Goal: Information Seeking & Learning: Learn about a topic

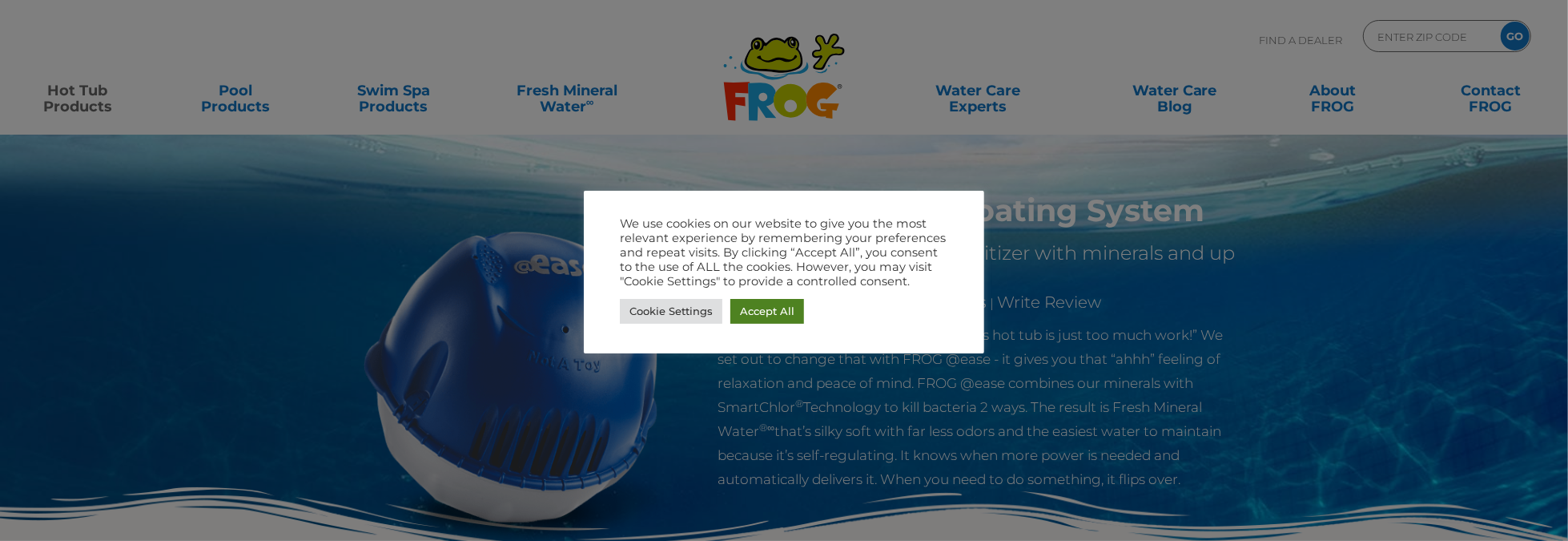
drag, startPoint x: 780, startPoint y: 313, endPoint x: 1186, endPoint y: 276, distance: 407.7
click at [780, 313] on link "Accept All" at bounding box center [767, 311] width 74 height 25
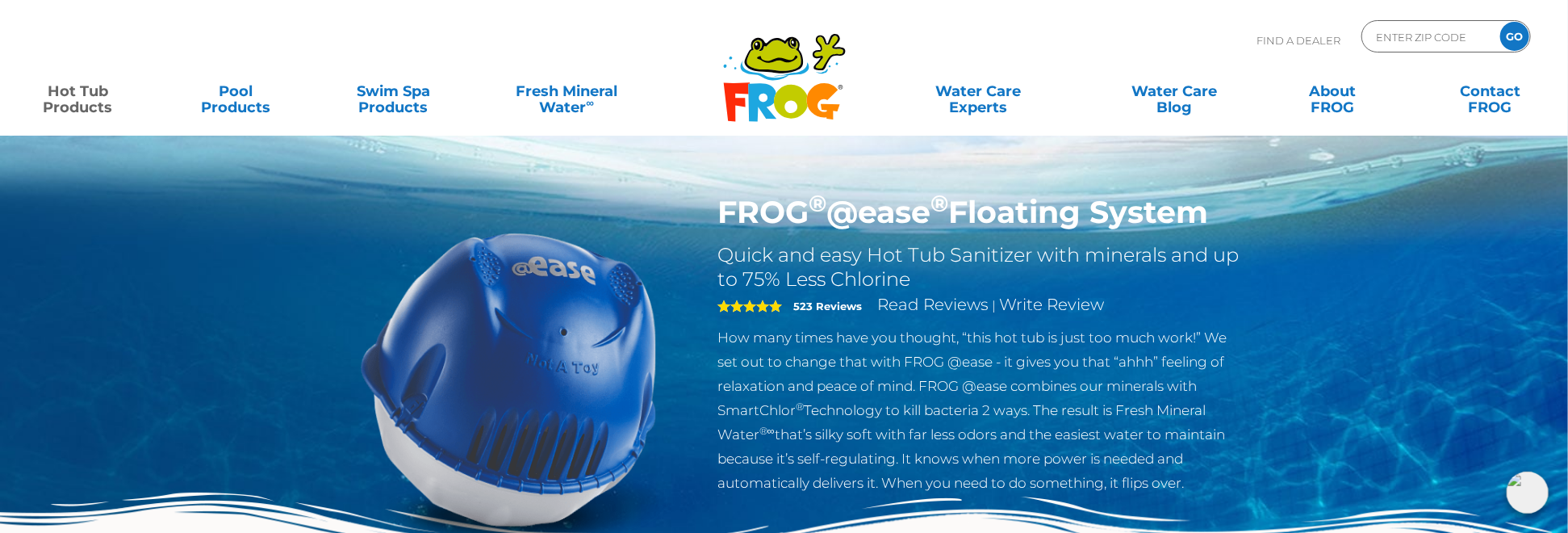
drag, startPoint x: 720, startPoint y: 216, endPoint x: 1218, endPoint y: 214, distance: 498.0
click at [1218, 214] on h1 "FROG ® @ease ® Floating System" at bounding box center [980, 211] width 527 height 37
drag, startPoint x: 1218, startPoint y: 214, endPoint x: 1143, endPoint y: 220, distance: 75.2
copy h1 "FROG ® @ease ® Floating System"
click at [1292, 229] on div "FROG ® @ease ® Floating System Quick and easy Hot Tub Sanitizer with minerals a…" at bounding box center [784, 332] width 1568 height 665
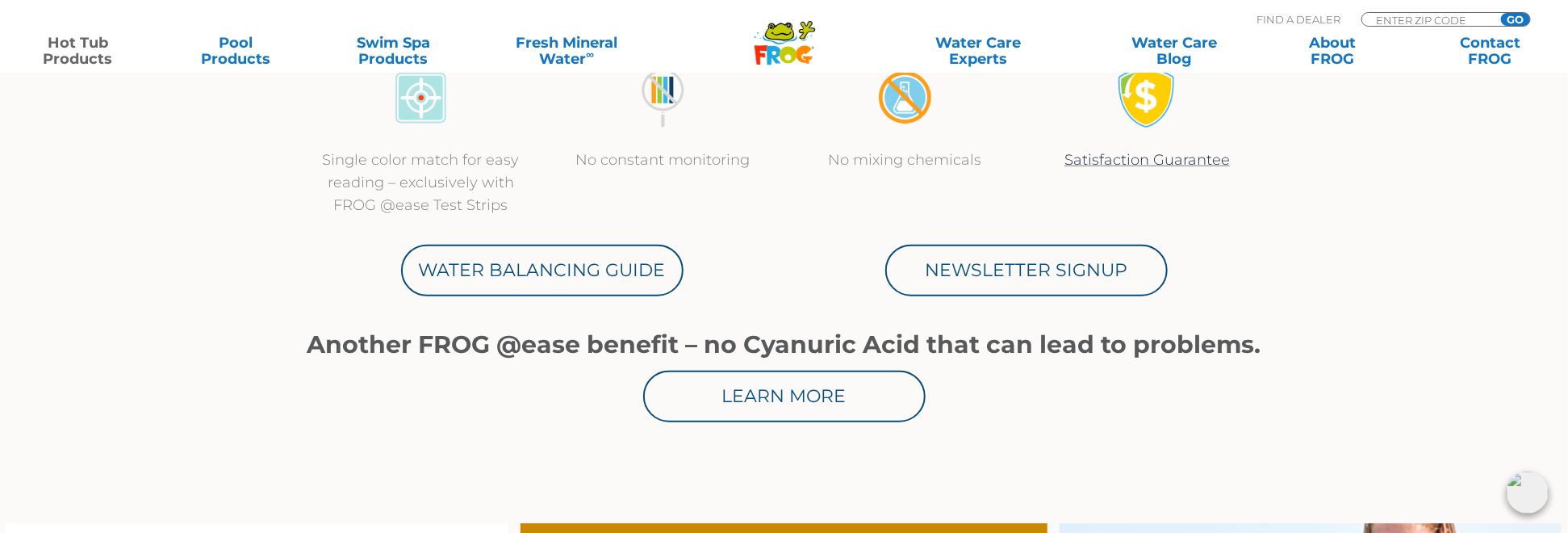
scroll to position [807, 0]
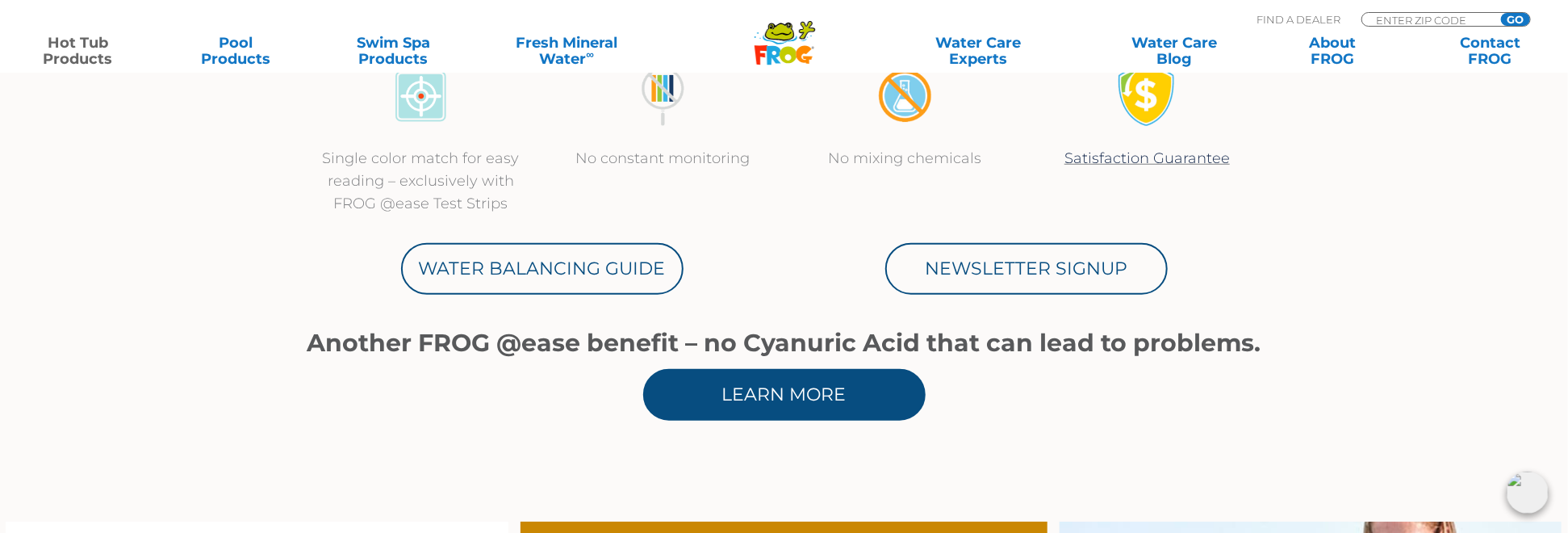
click at [775, 396] on link "Learn More" at bounding box center [784, 395] width 282 height 52
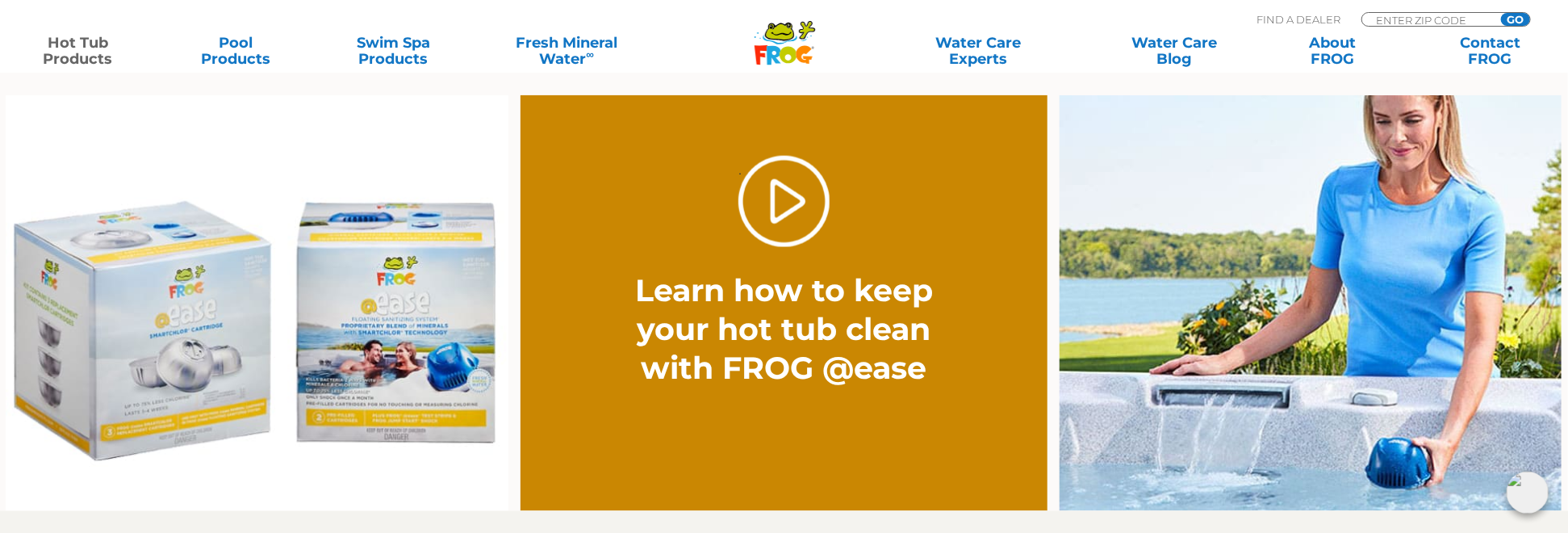
scroll to position [1210, 0]
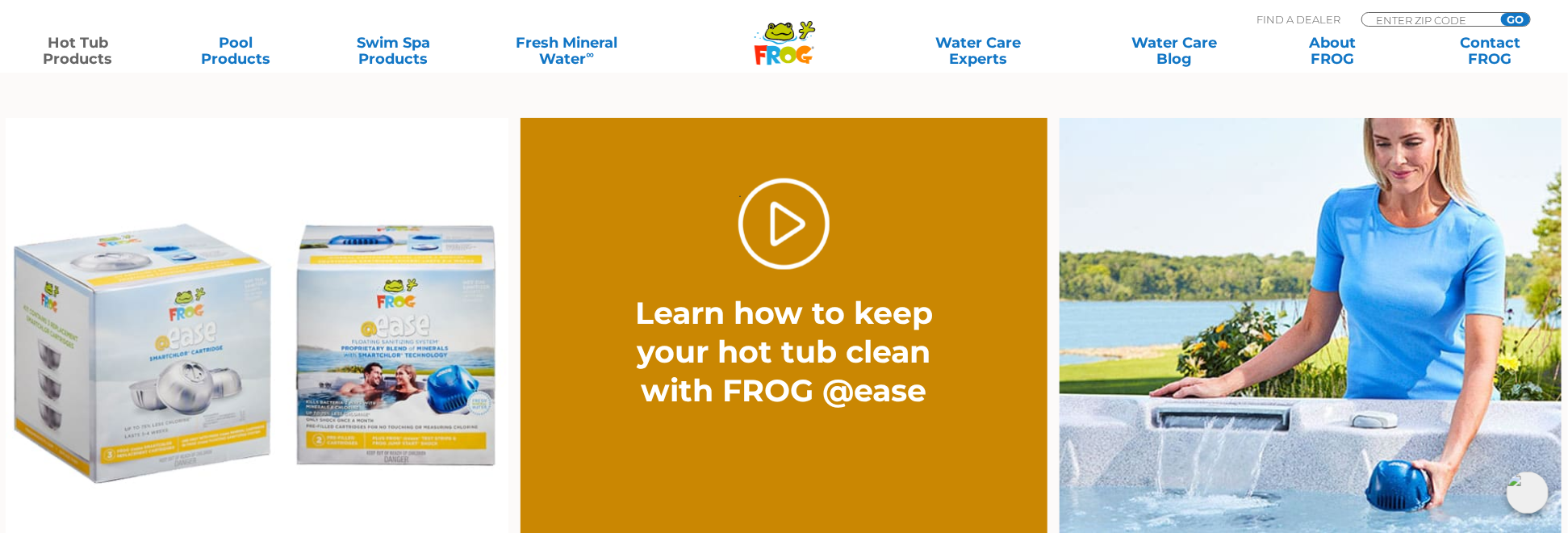
click at [334, 376] on img at bounding box center [257, 325] width 503 height 415
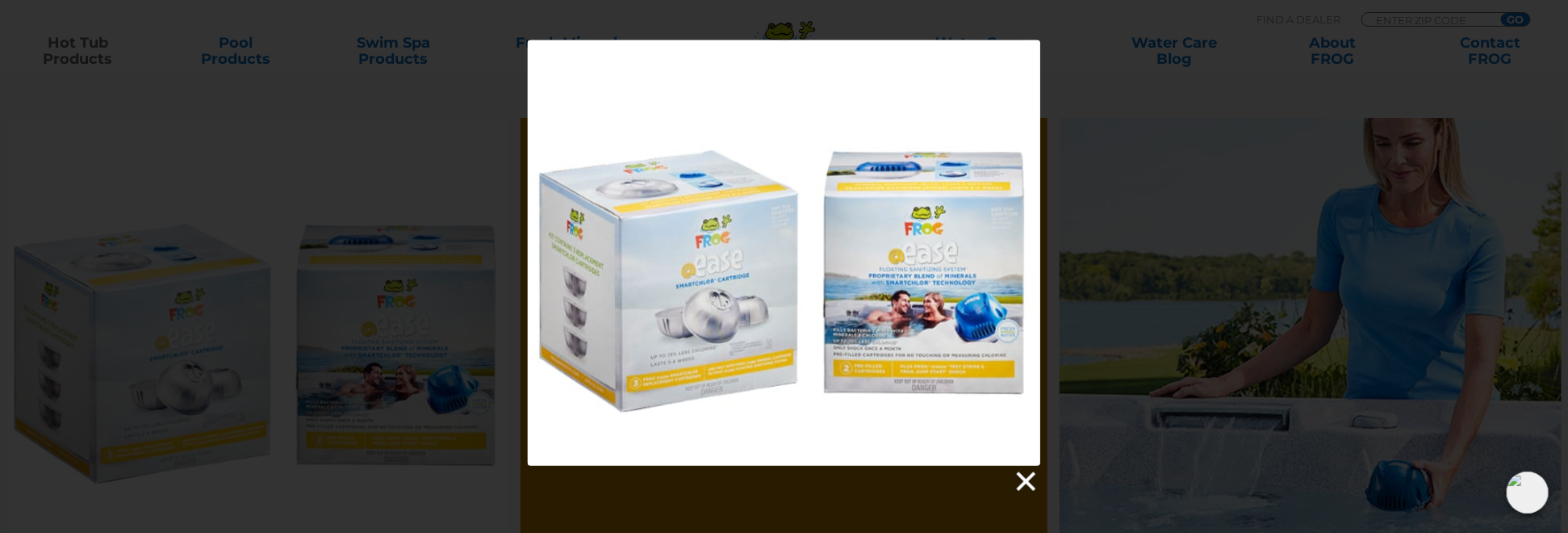
click at [1022, 478] on link at bounding box center [1024, 481] width 24 height 24
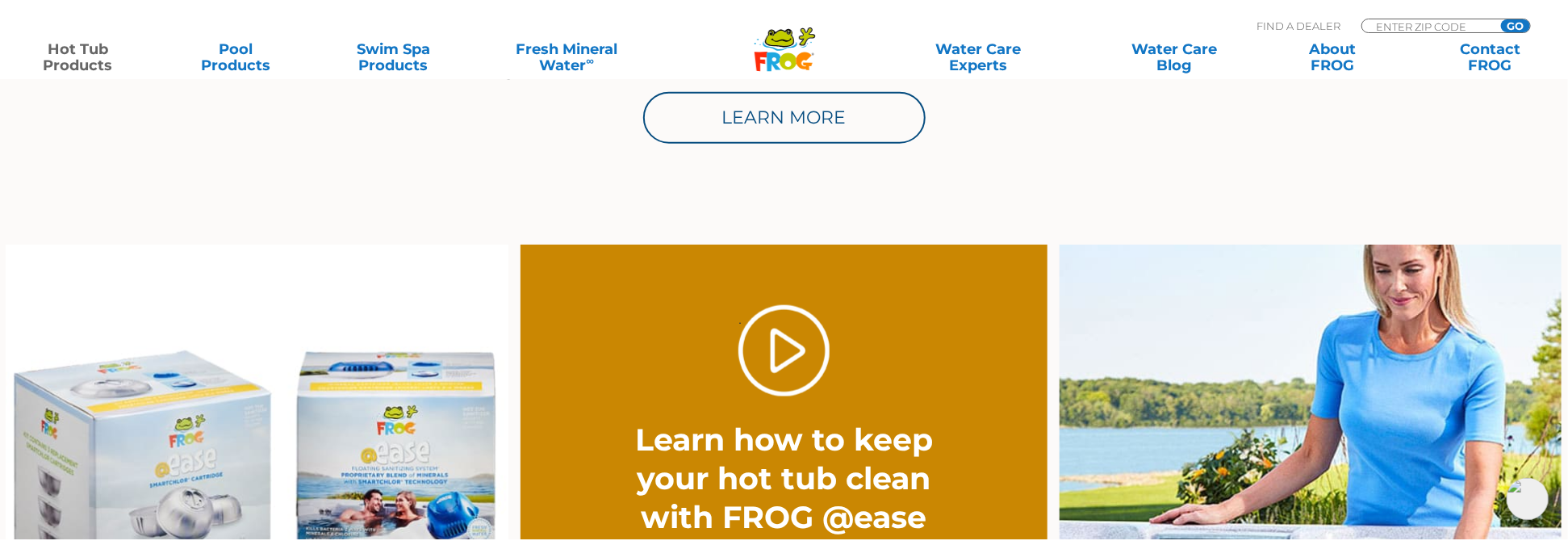
scroll to position [1130, 0]
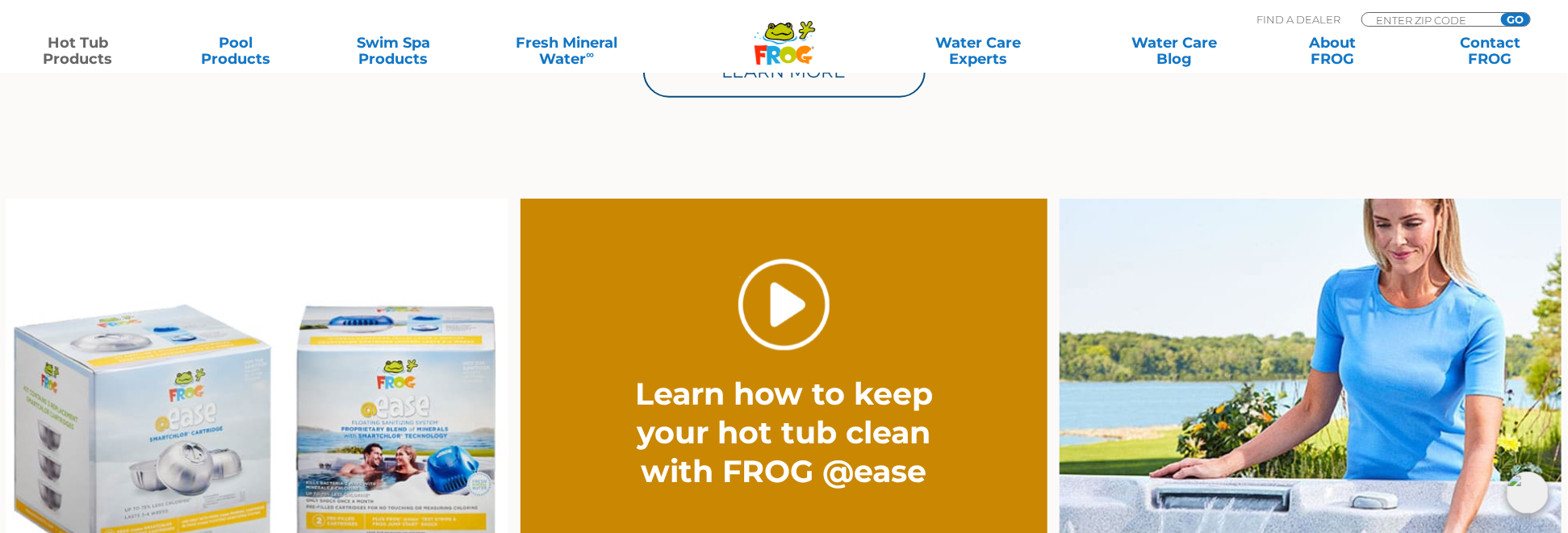
click at [804, 323] on link "." at bounding box center [784, 305] width 92 height 92
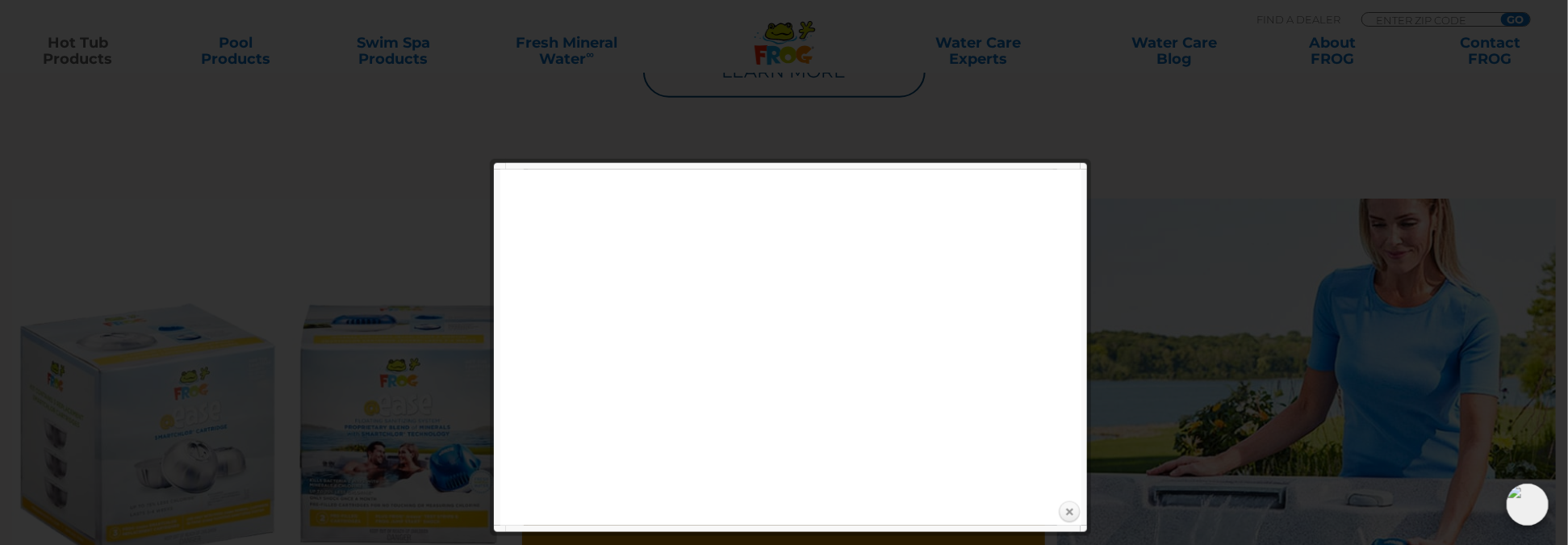
click at [1067, 513] on link "Close" at bounding box center [1069, 512] width 24 height 24
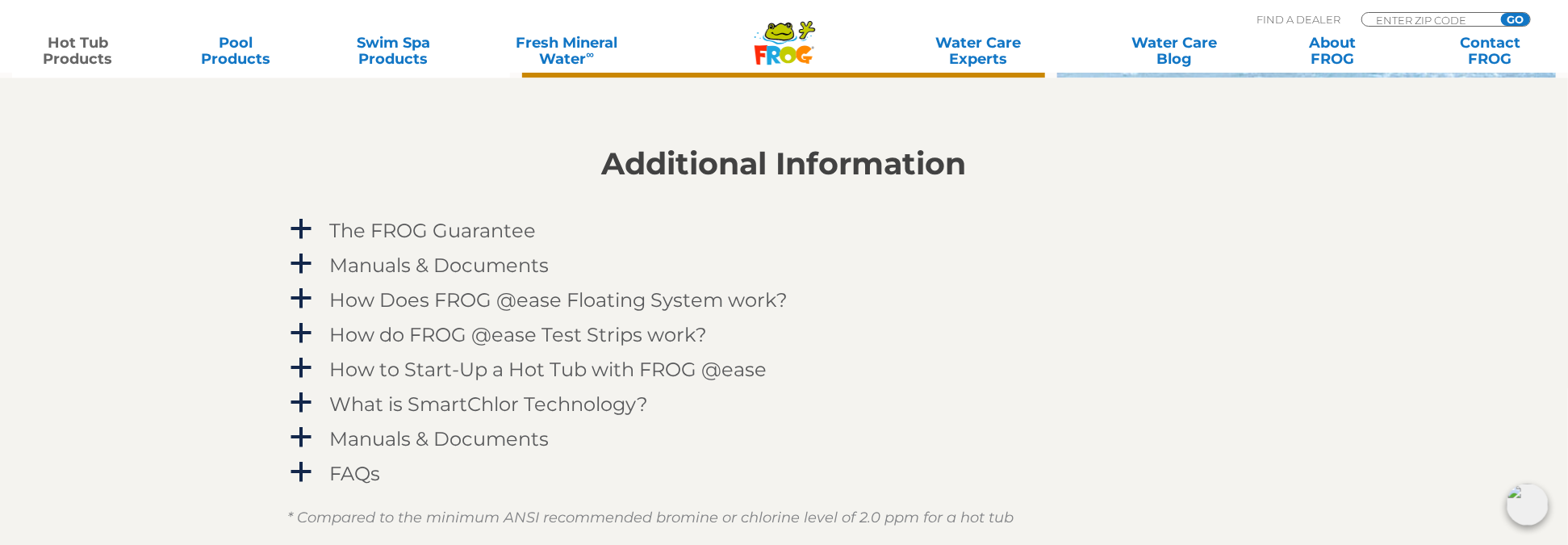
scroll to position [1695, 0]
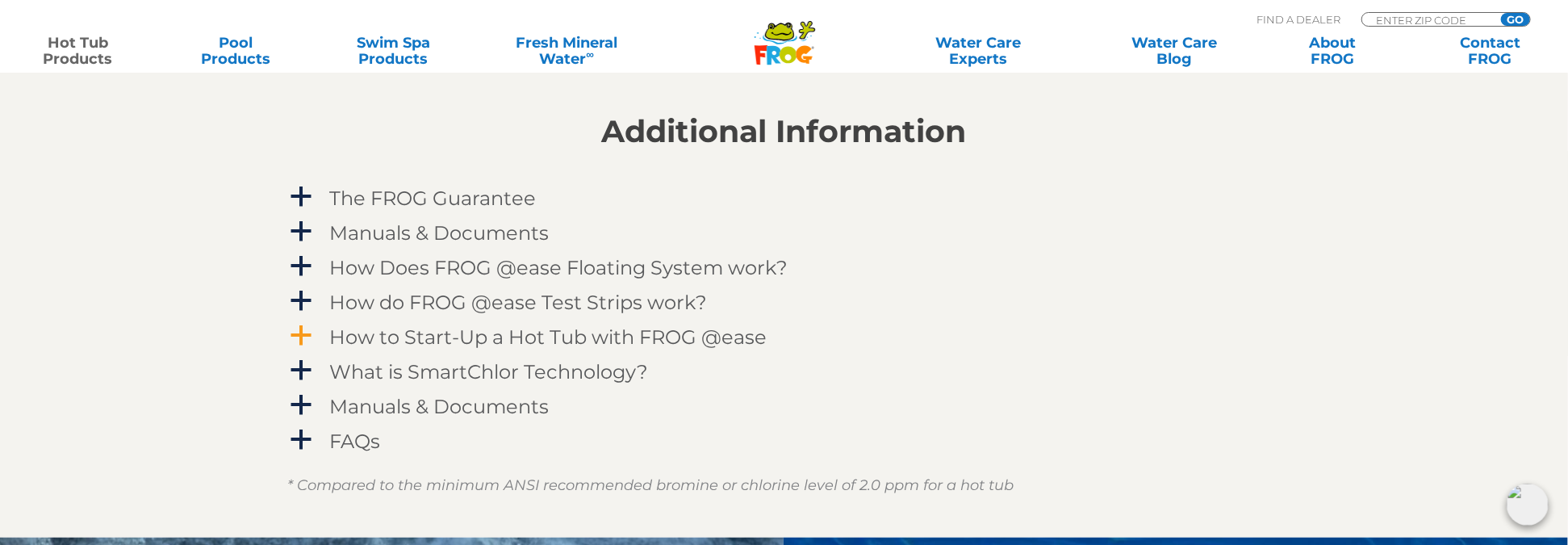
click at [297, 336] on span "a" at bounding box center [302, 337] width 24 height 24
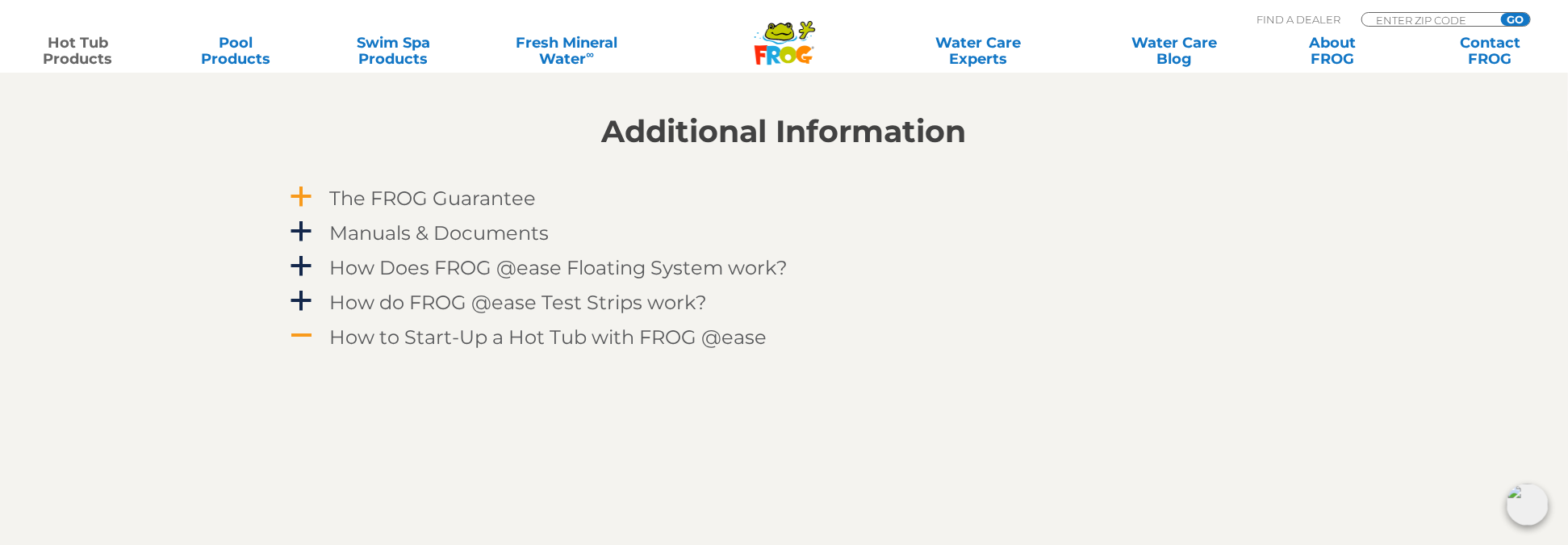
click at [308, 192] on span "a" at bounding box center [302, 197] width 24 height 24
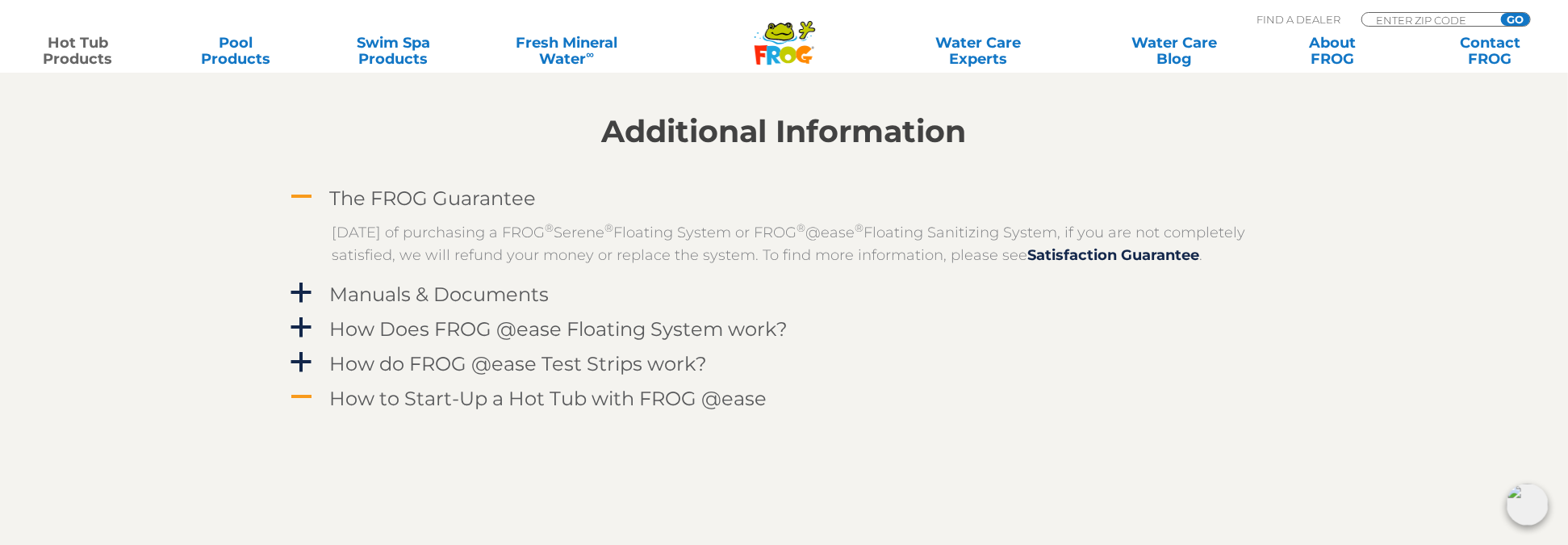
click at [298, 198] on span "A" at bounding box center [302, 197] width 24 height 24
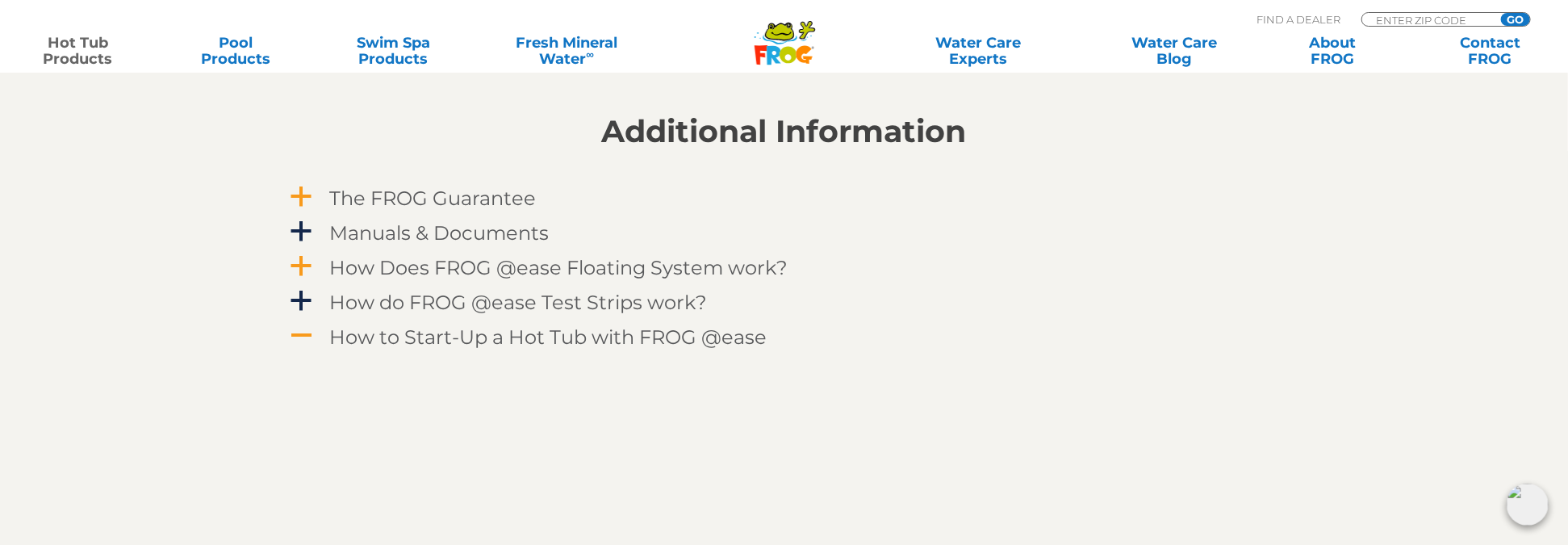
click at [297, 265] on span "a" at bounding box center [302, 267] width 24 height 24
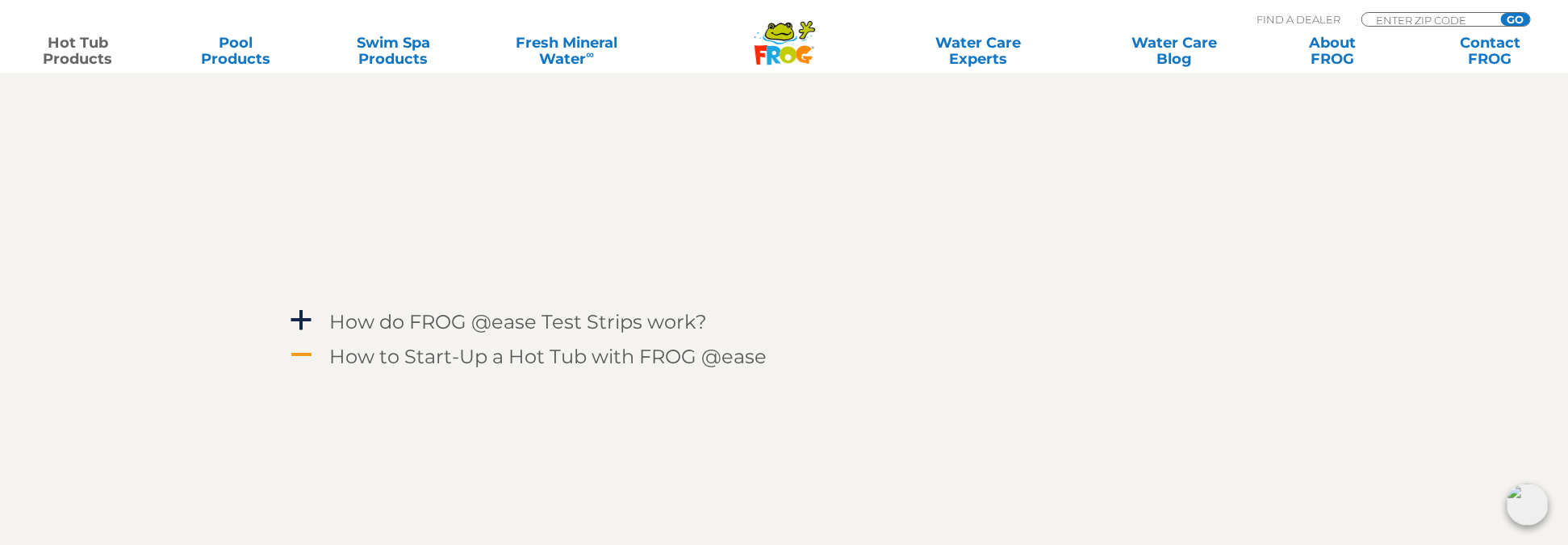
scroll to position [2179, 0]
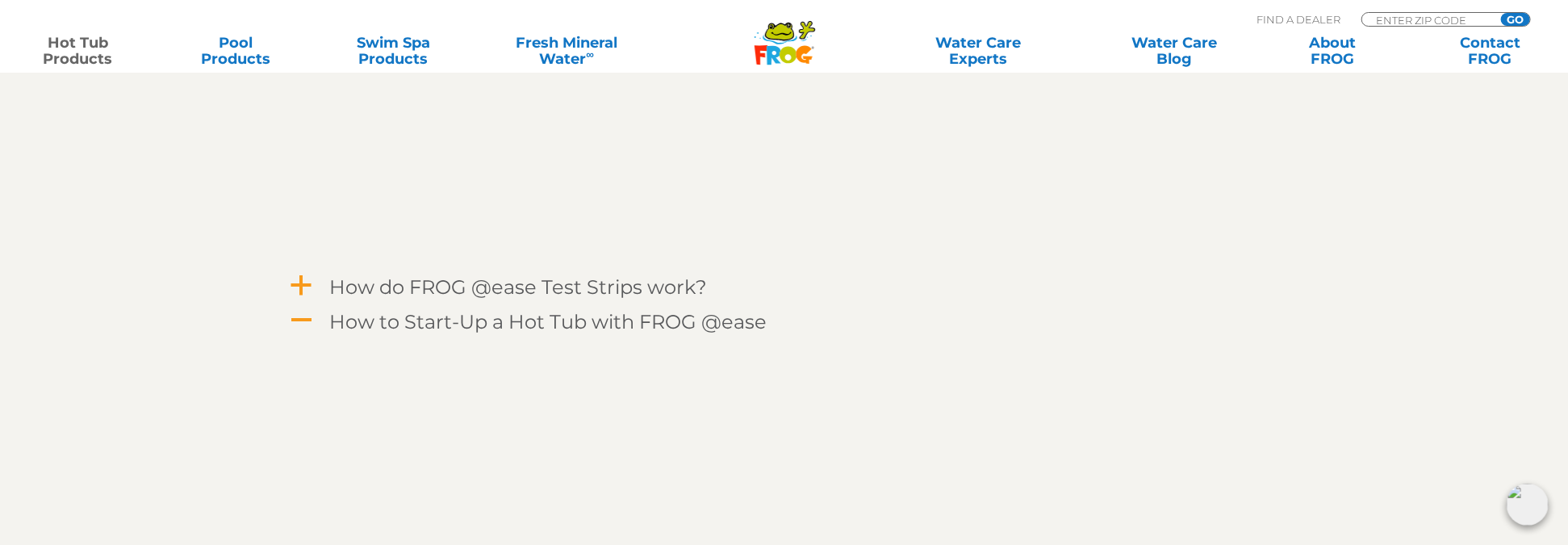
click at [297, 284] on span "a" at bounding box center [302, 286] width 24 height 24
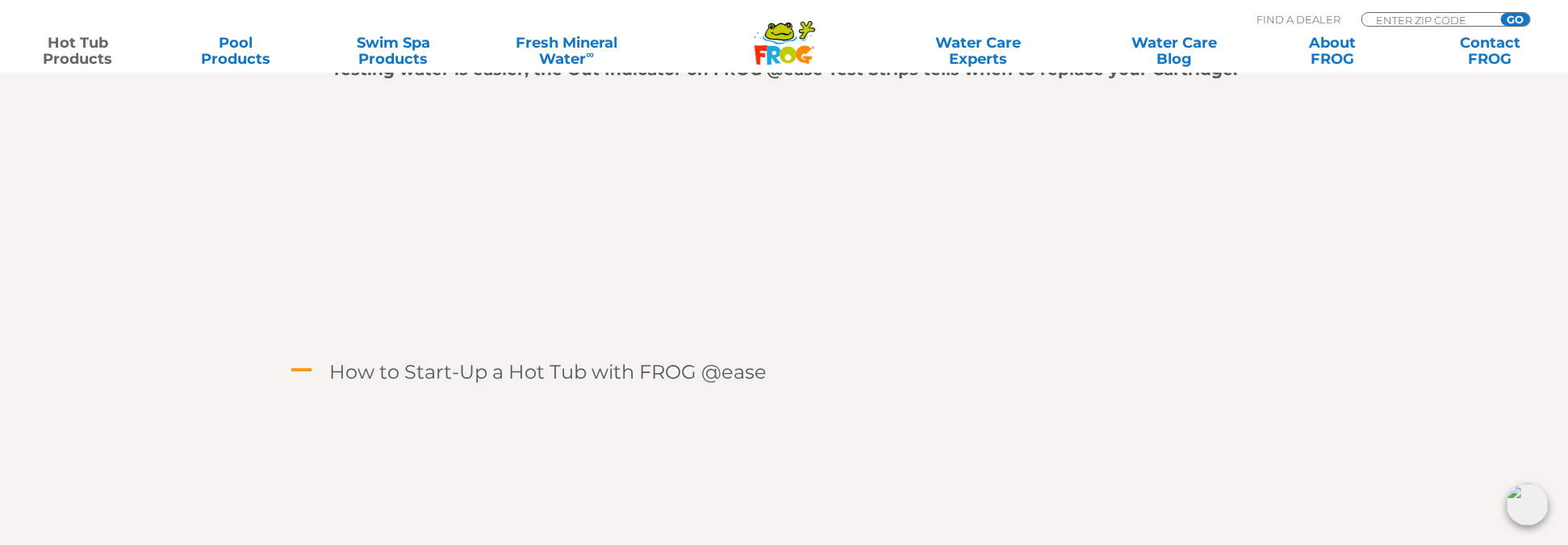
scroll to position [2583, 0]
click at [308, 369] on span "A" at bounding box center [302, 372] width 24 height 24
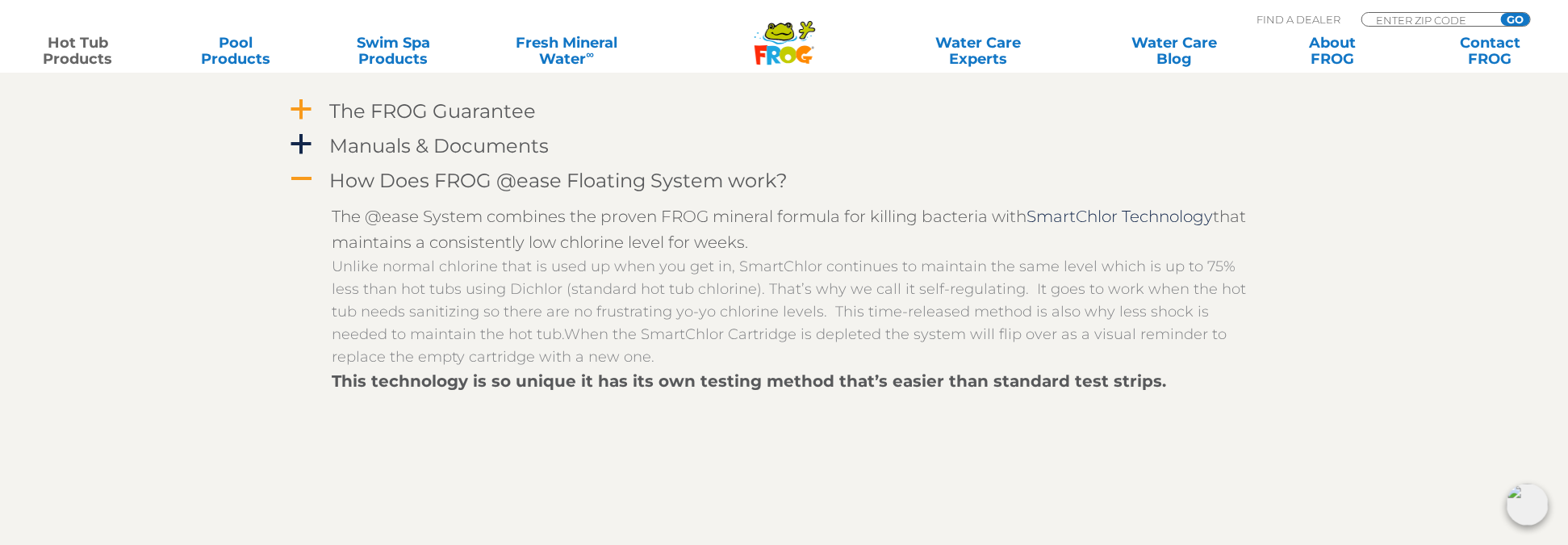
scroll to position [1775, 0]
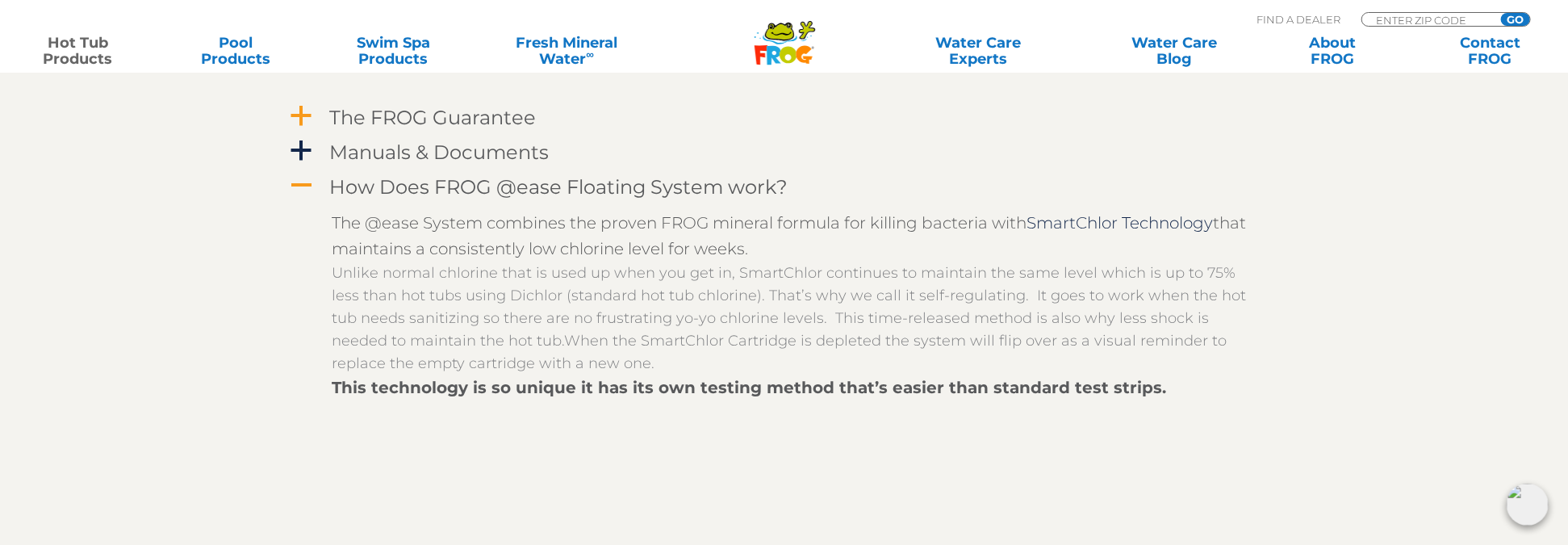
click at [301, 182] on span "A" at bounding box center [302, 186] width 24 height 24
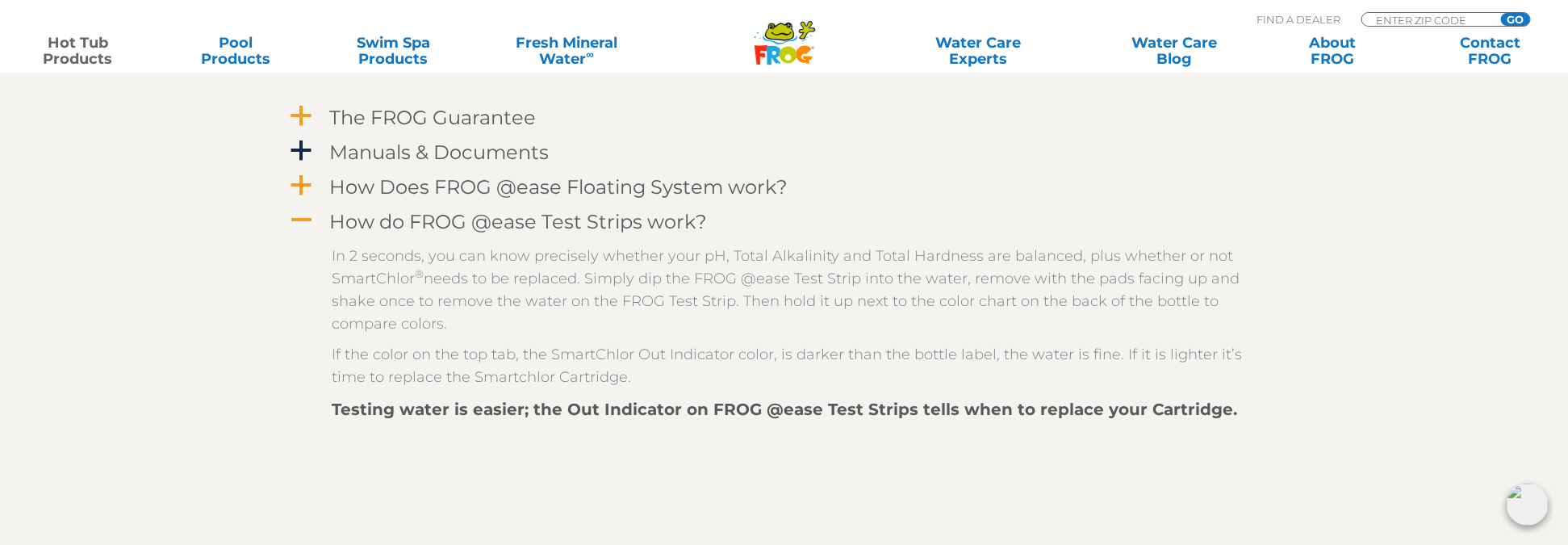
click at [310, 222] on span "A" at bounding box center [302, 221] width 24 height 24
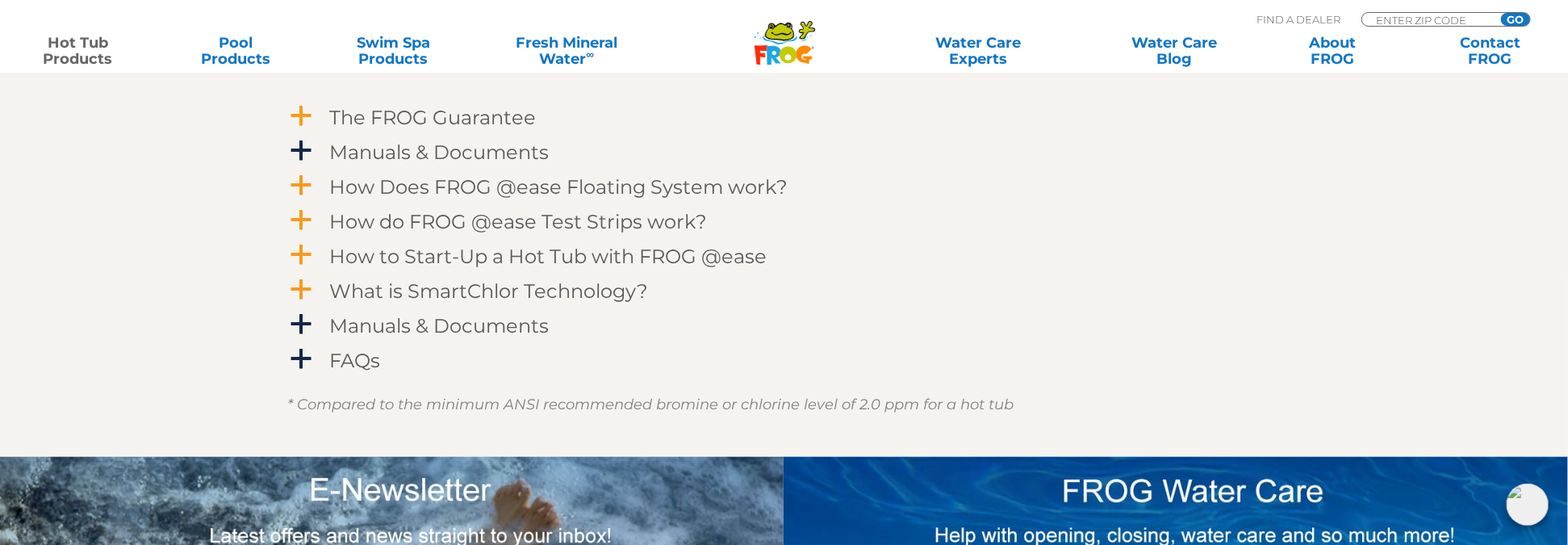
click at [299, 288] on span "a" at bounding box center [302, 290] width 24 height 24
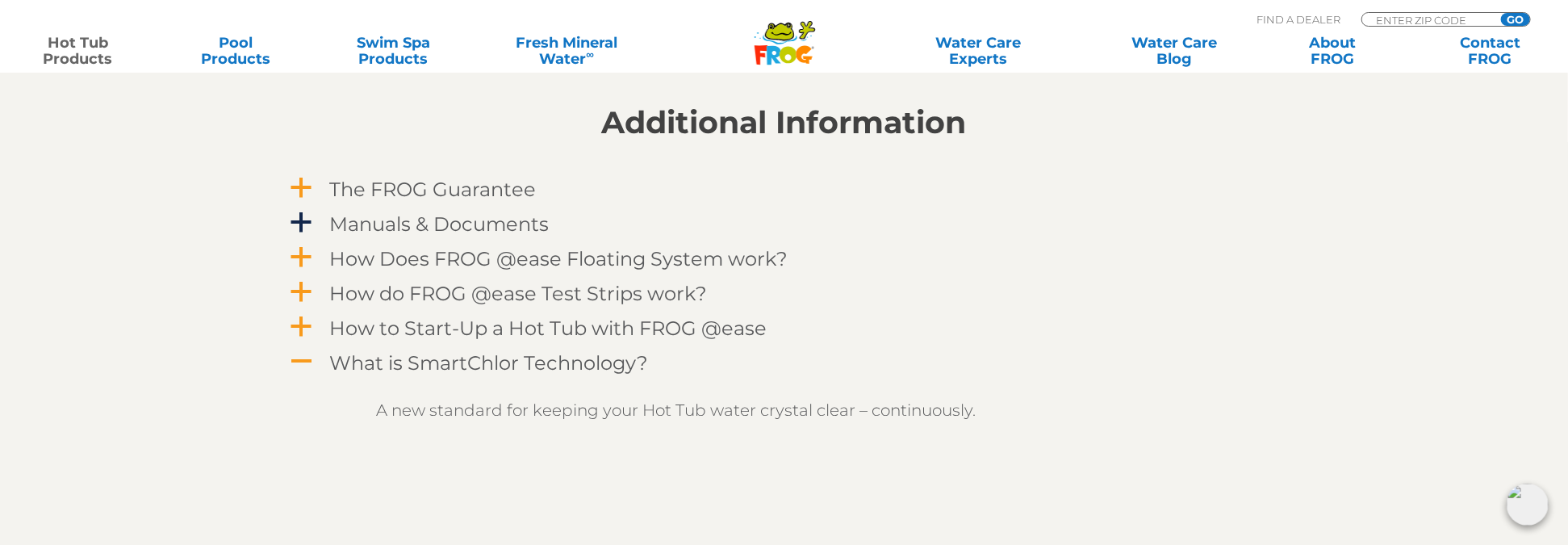
scroll to position [1695, 0]
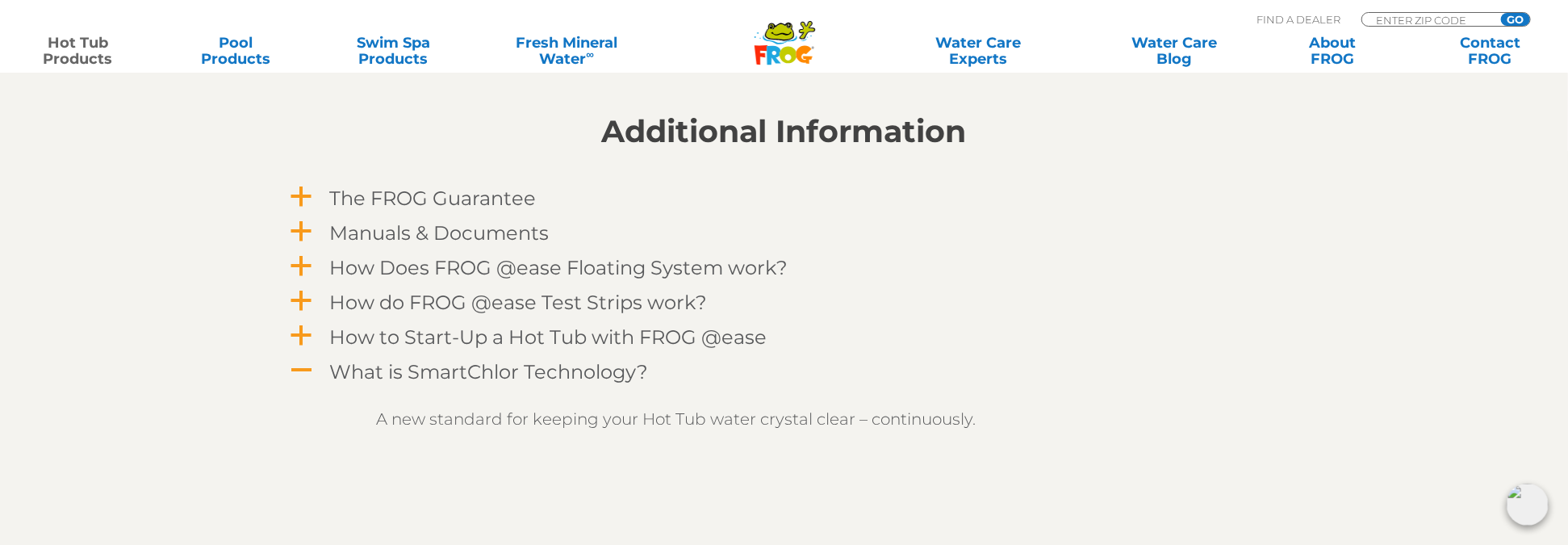
click at [303, 232] on span "a" at bounding box center [302, 232] width 24 height 24
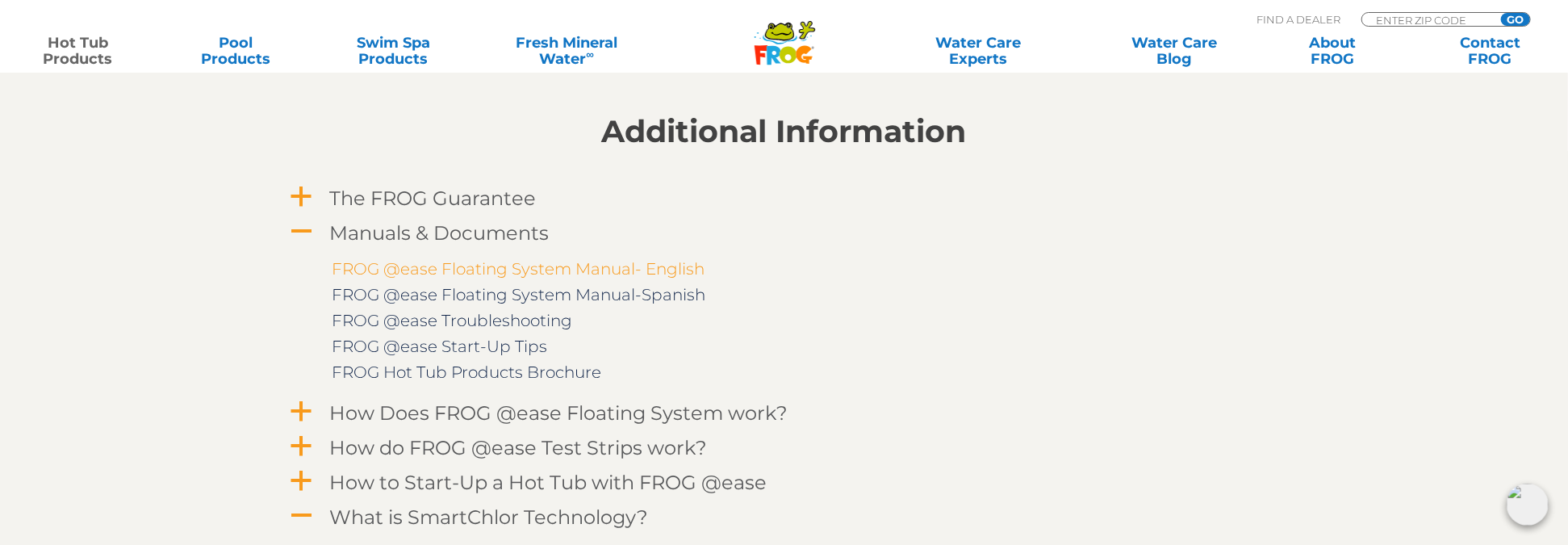
click at [532, 270] on link "FROG @ease Floating System Manual- English" at bounding box center [519, 269] width 373 height 19
click at [537, 320] on link "FROG @ease Troubleshooting" at bounding box center [452, 321] width 240 height 19
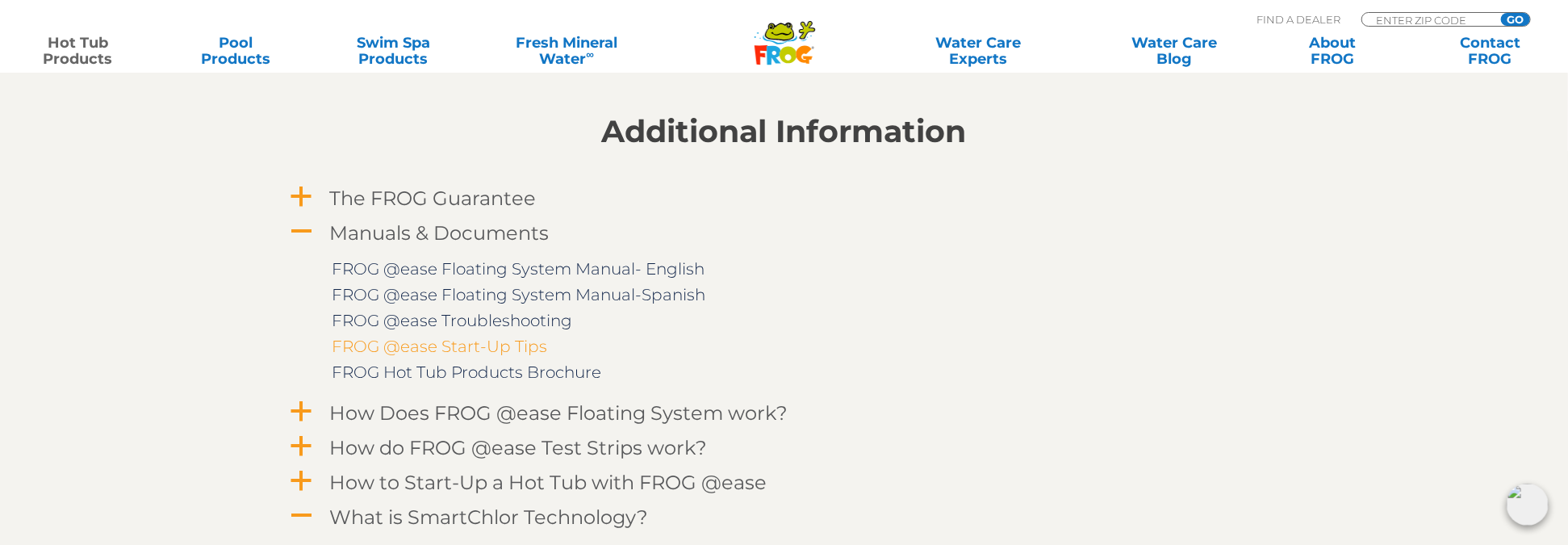
click at [499, 347] on link "FROG @ease Start-Up Tips" at bounding box center [440, 347] width 215 height 19
click at [494, 376] on link "FROG Hot Tub Products Brochure" at bounding box center [467, 372] width 270 height 19
click at [295, 232] on span "A" at bounding box center [302, 232] width 24 height 24
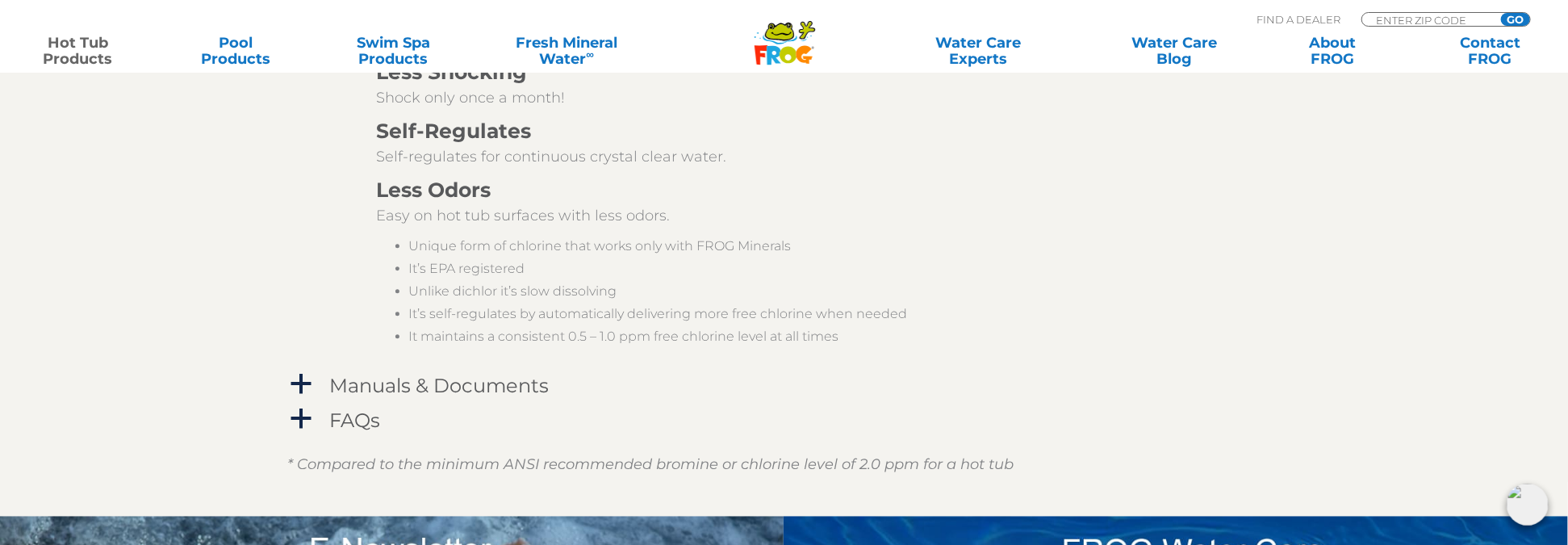
scroll to position [2421, 0]
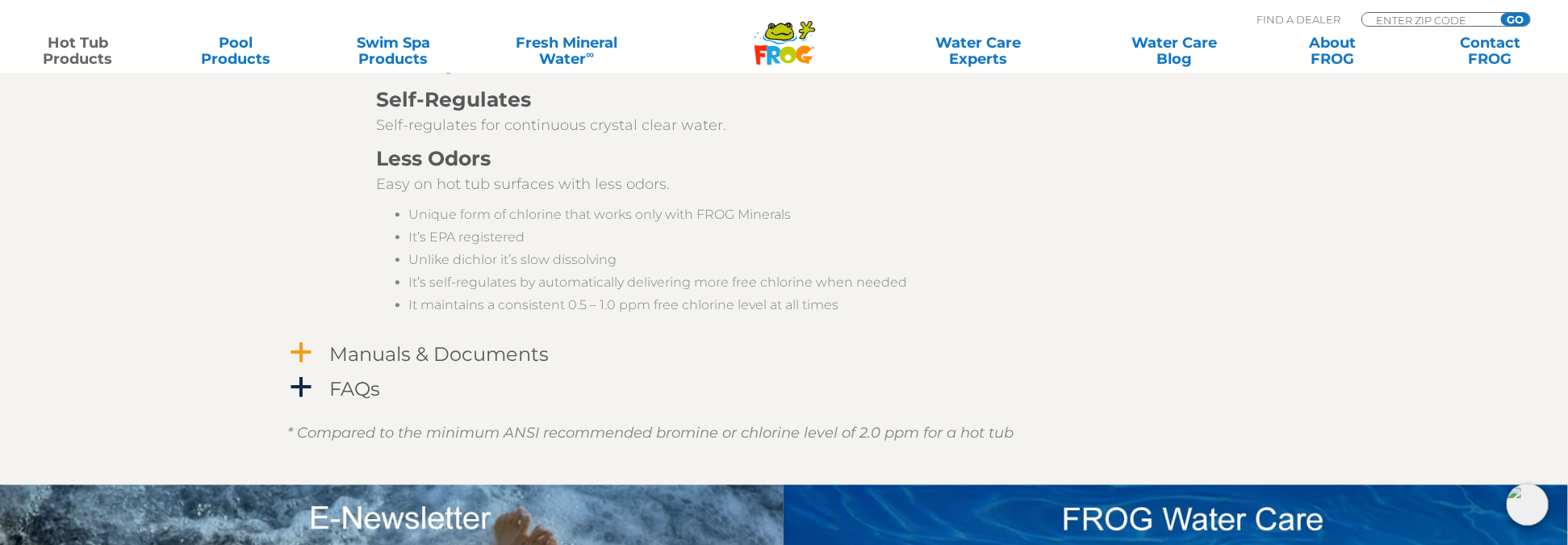
click at [308, 346] on span "a" at bounding box center [302, 353] width 24 height 24
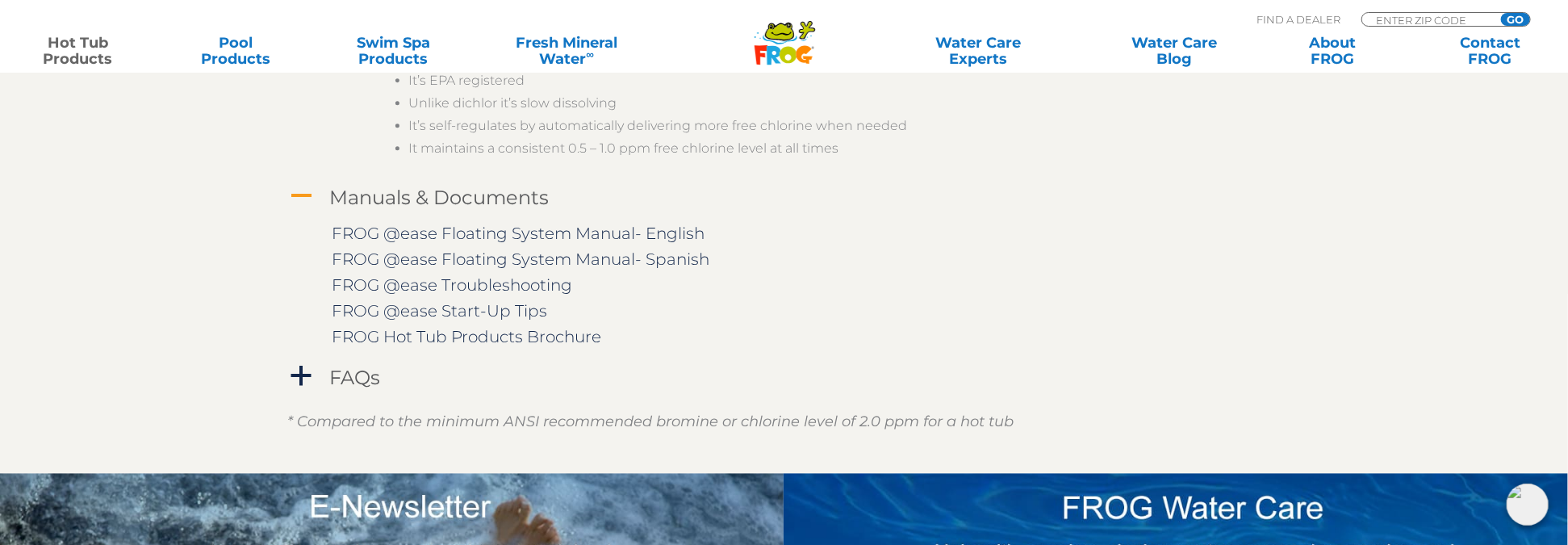
scroll to position [2583, 0]
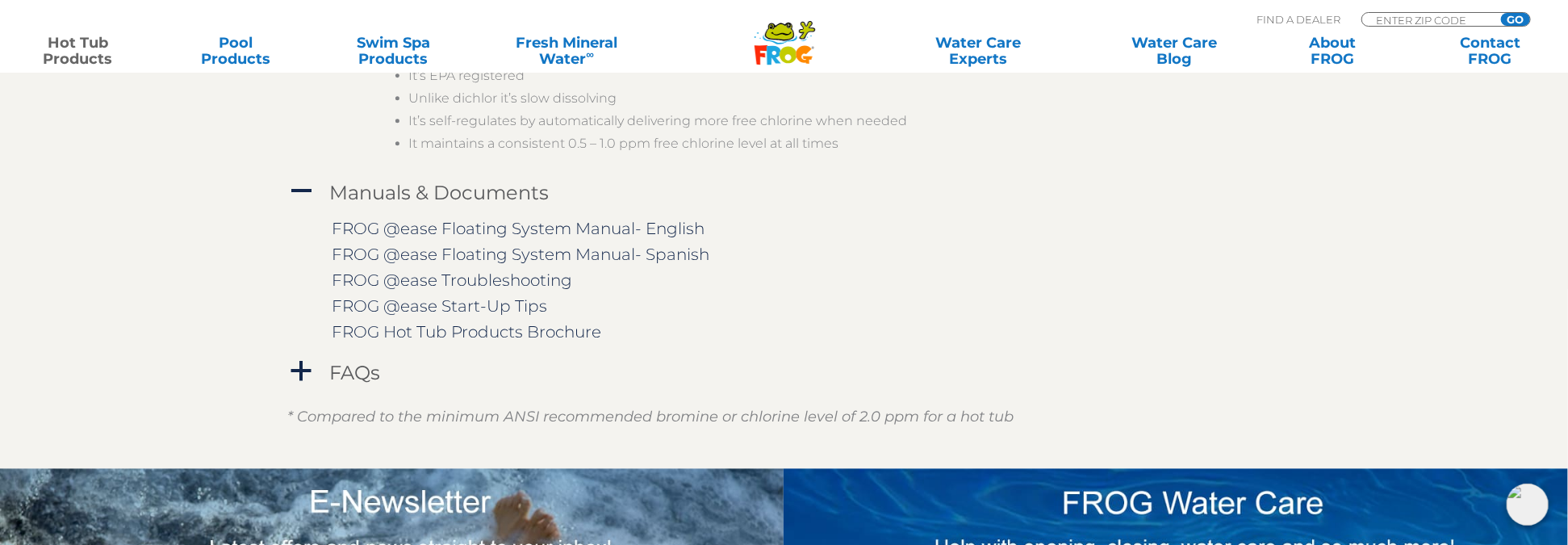
click at [308, 192] on span "A" at bounding box center [302, 191] width 24 height 24
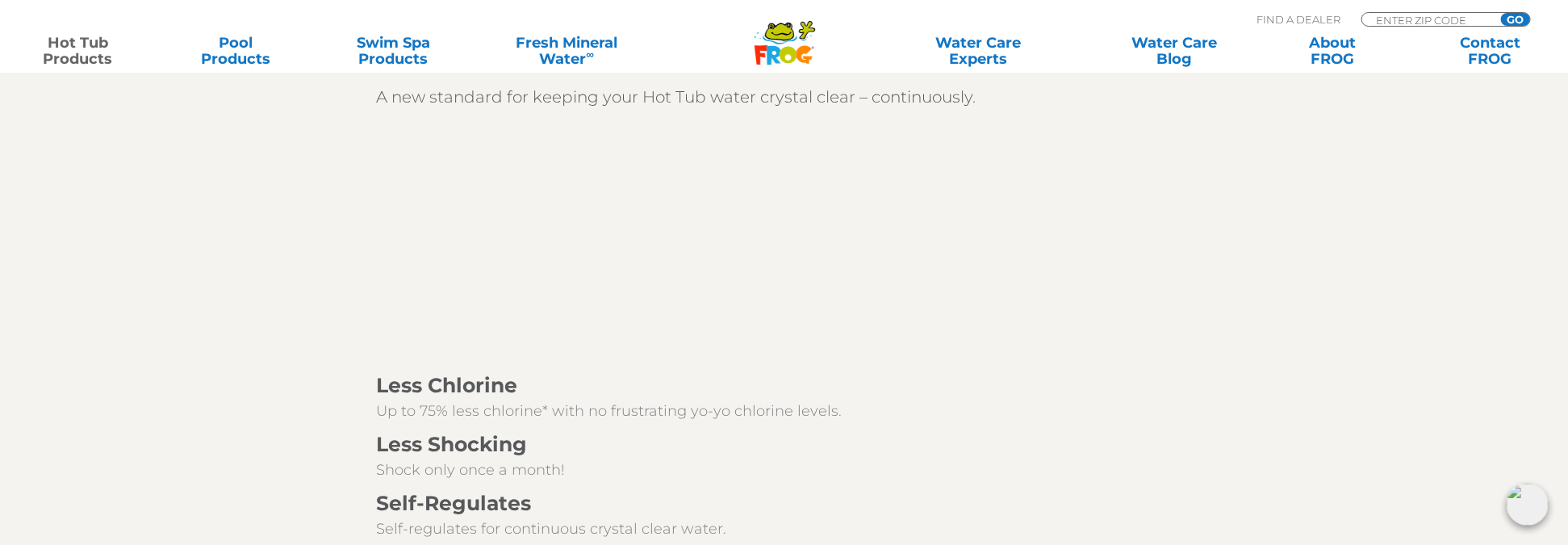
scroll to position [1856, 0]
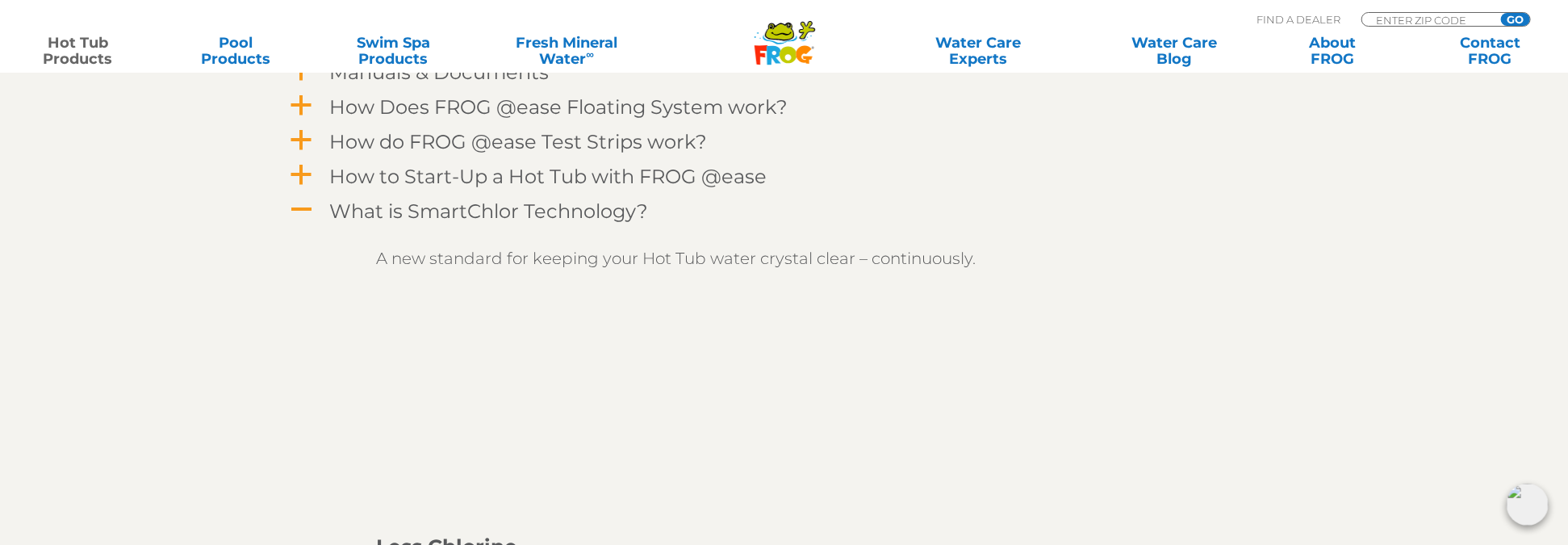
click at [308, 214] on span "A" at bounding box center [302, 209] width 24 height 24
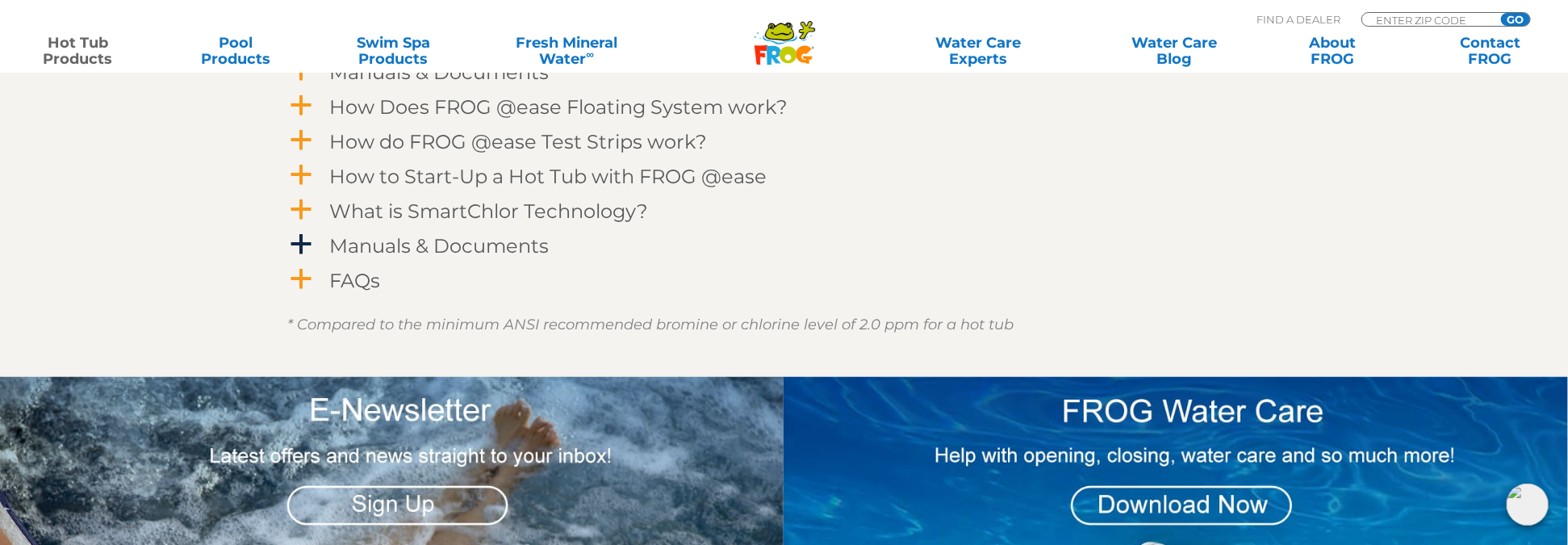
click at [299, 280] on span "a" at bounding box center [302, 279] width 24 height 24
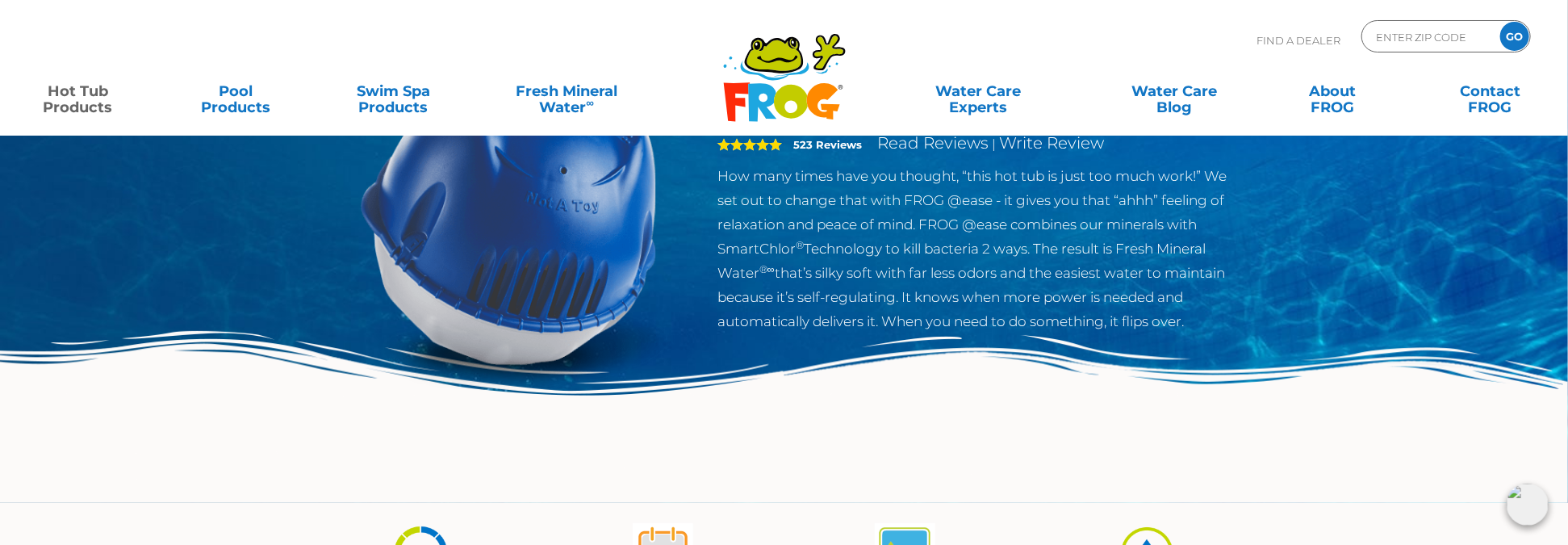
scroll to position [0, 0]
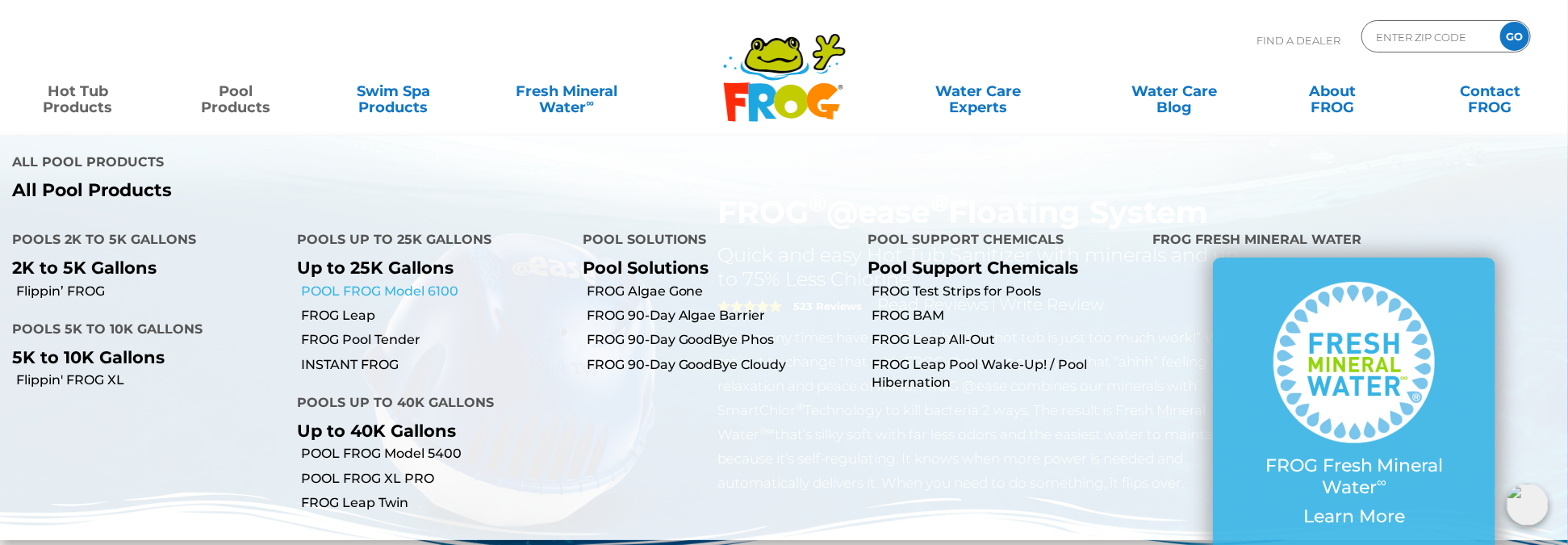
click at [369, 282] on link "POOL FROG Model 6100" at bounding box center [435, 291] width 269 height 18
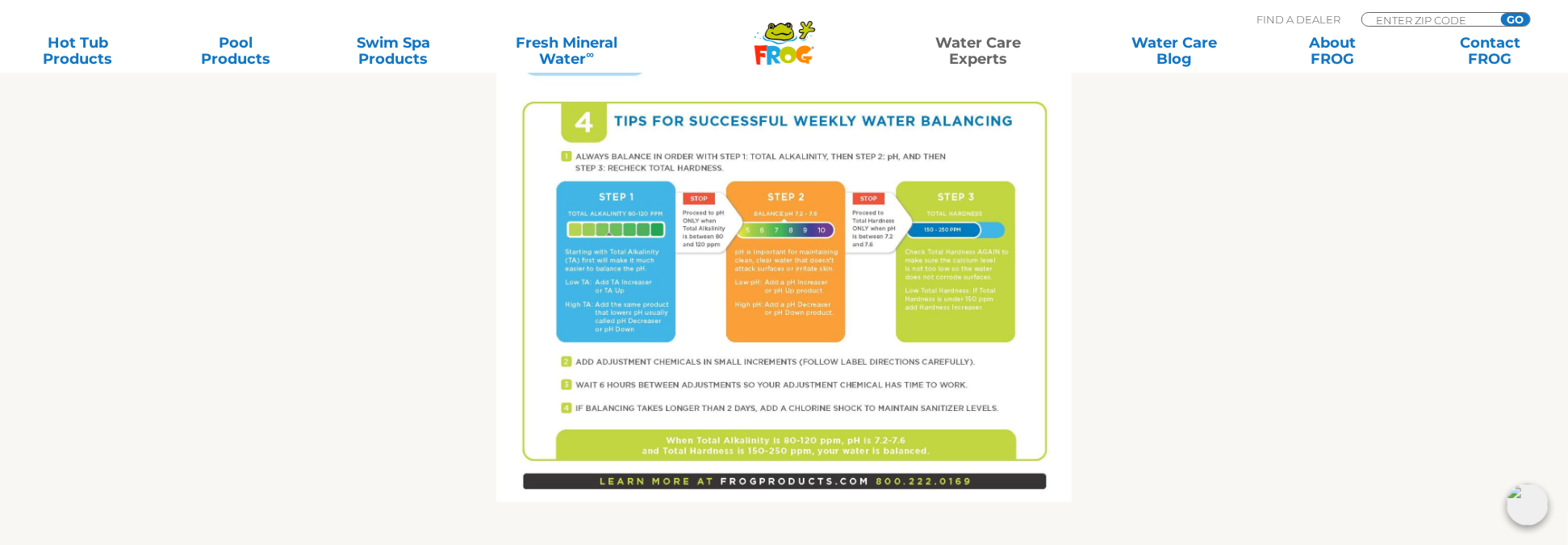
scroll to position [1049, 0]
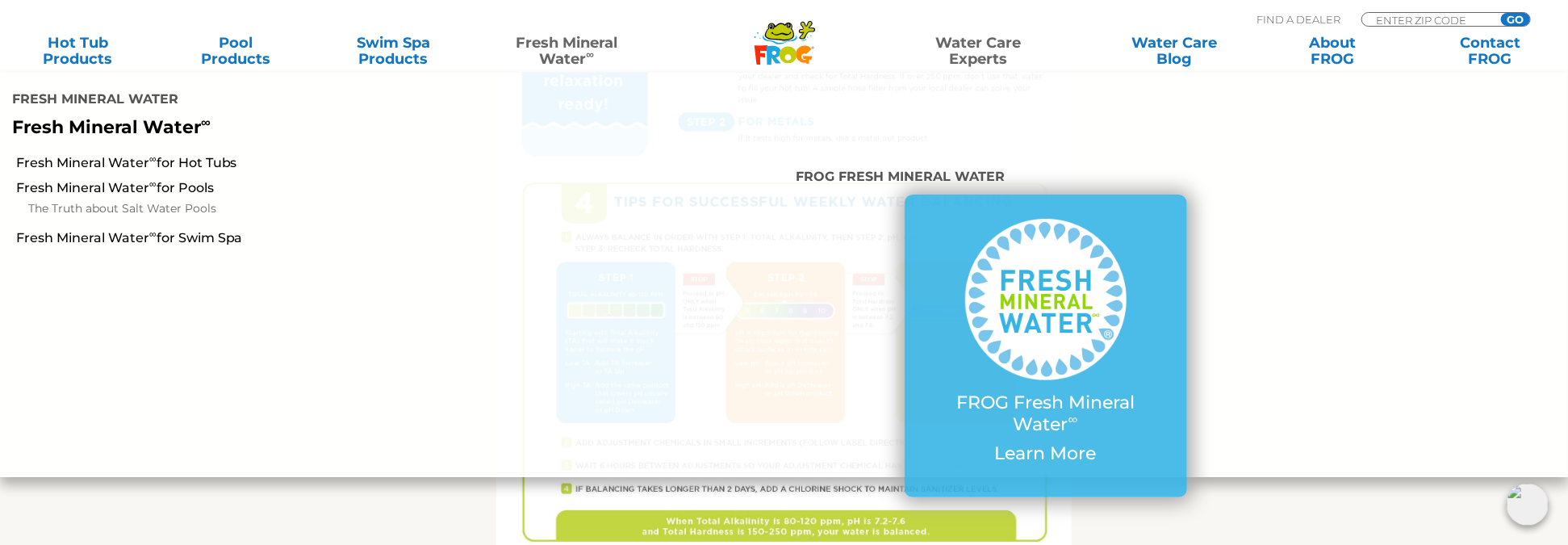
click at [332, 456] on div "Get the FROG ® Water Balancing Guide that makes it easy! Follow 4 Tips for succ…" at bounding box center [784, 94] width 992 height 1236
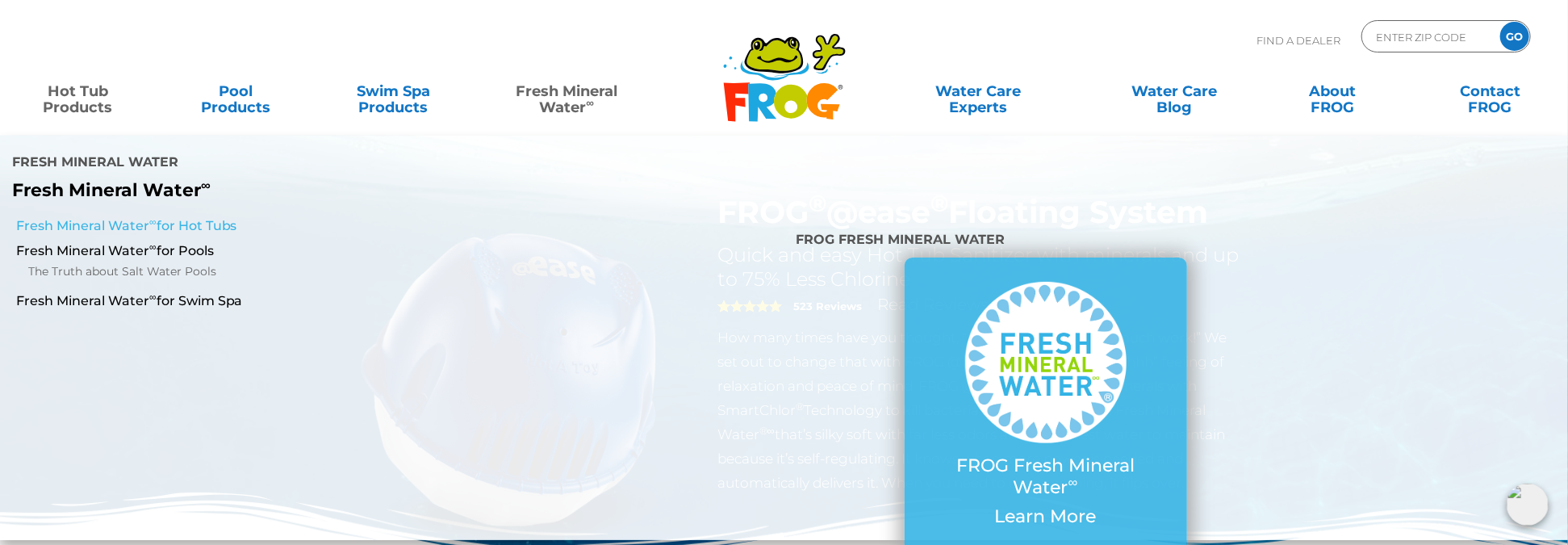
click at [214, 217] on link "Fresh Mineral Water ∞ for Hot Tubs" at bounding box center [269, 226] width 507 height 18
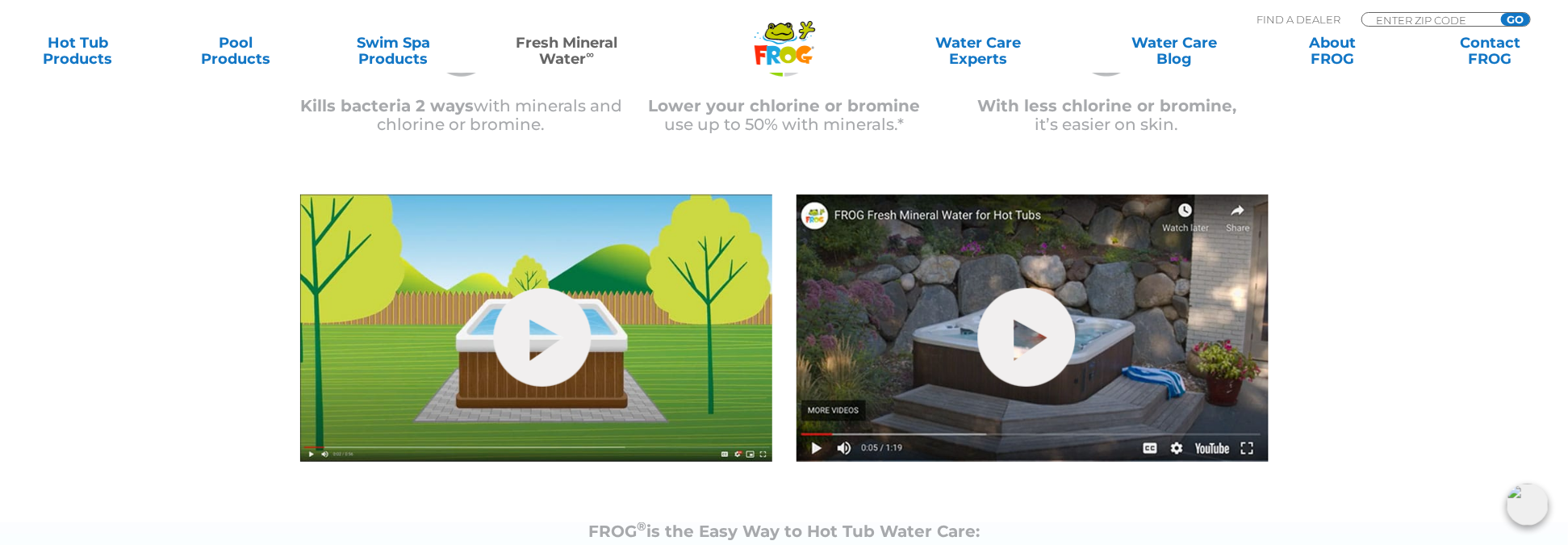
scroll to position [484, 0]
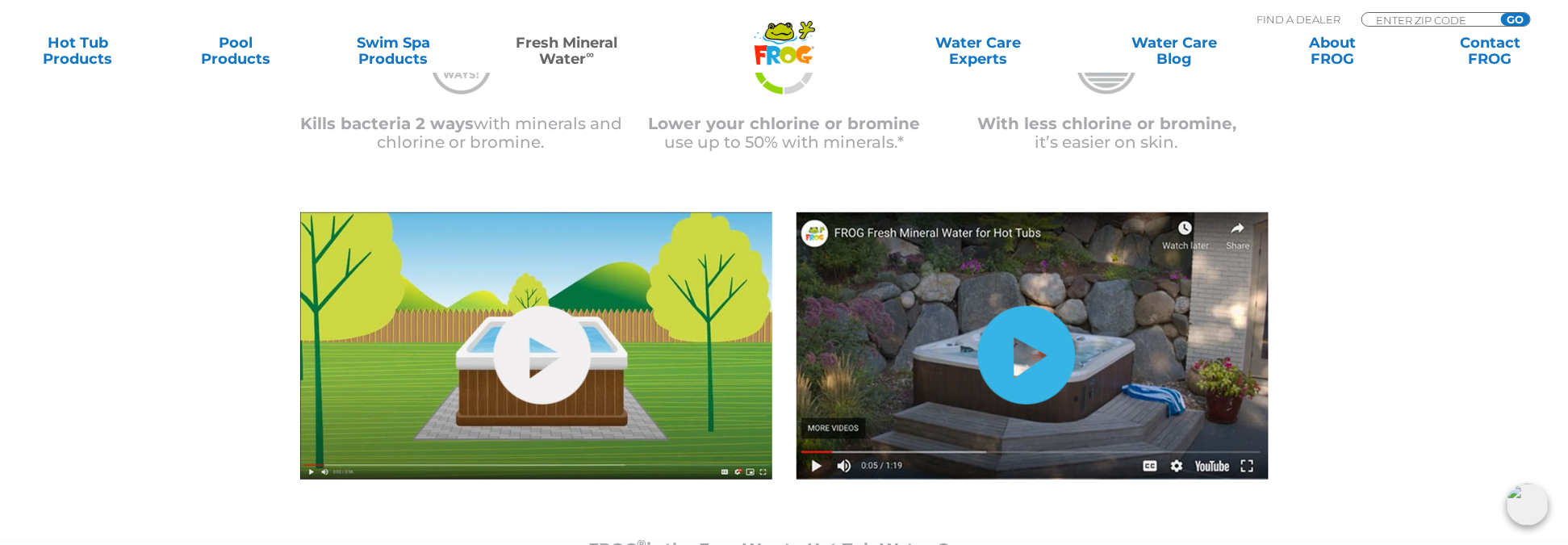
click at [1039, 358] on link "hide-me" at bounding box center [1026, 355] width 98 height 99
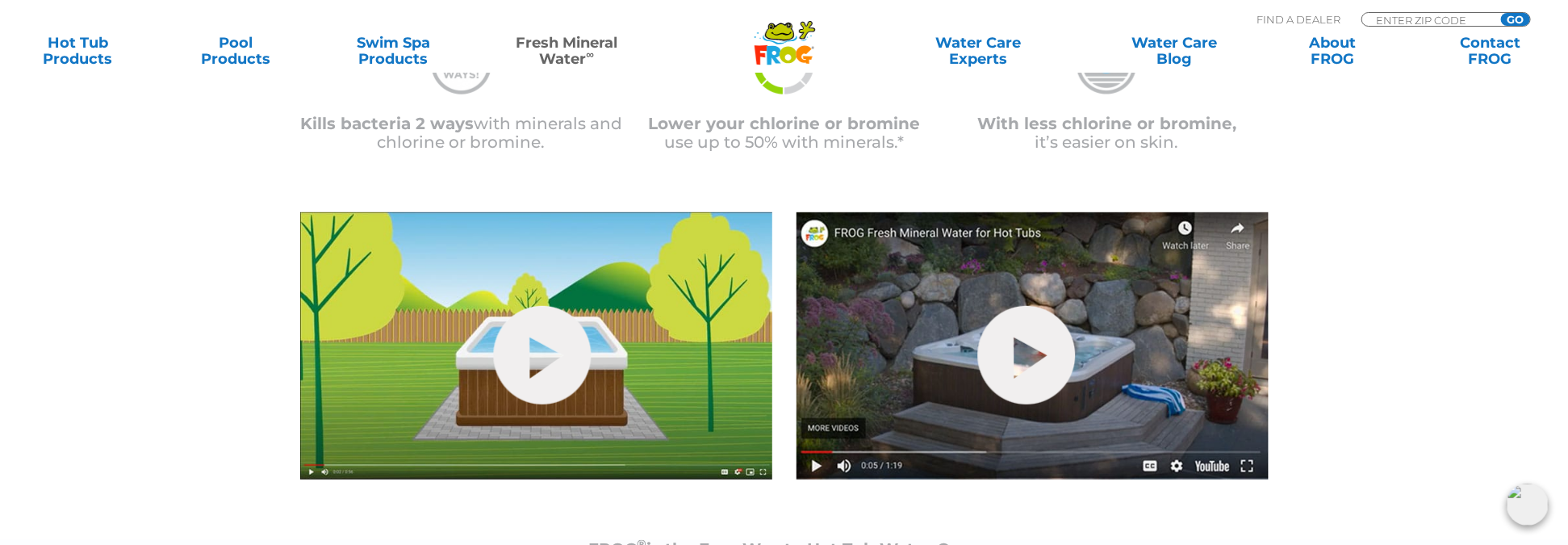
click at [1207, 464] on img at bounding box center [1032, 346] width 472 height 267
click at [1217, 465] on img at bounding box center [1032, 346] width 472 height 267
click at [1026, 359] on link "hide-me" at bounding box center [1026, 355] width 98 height 99
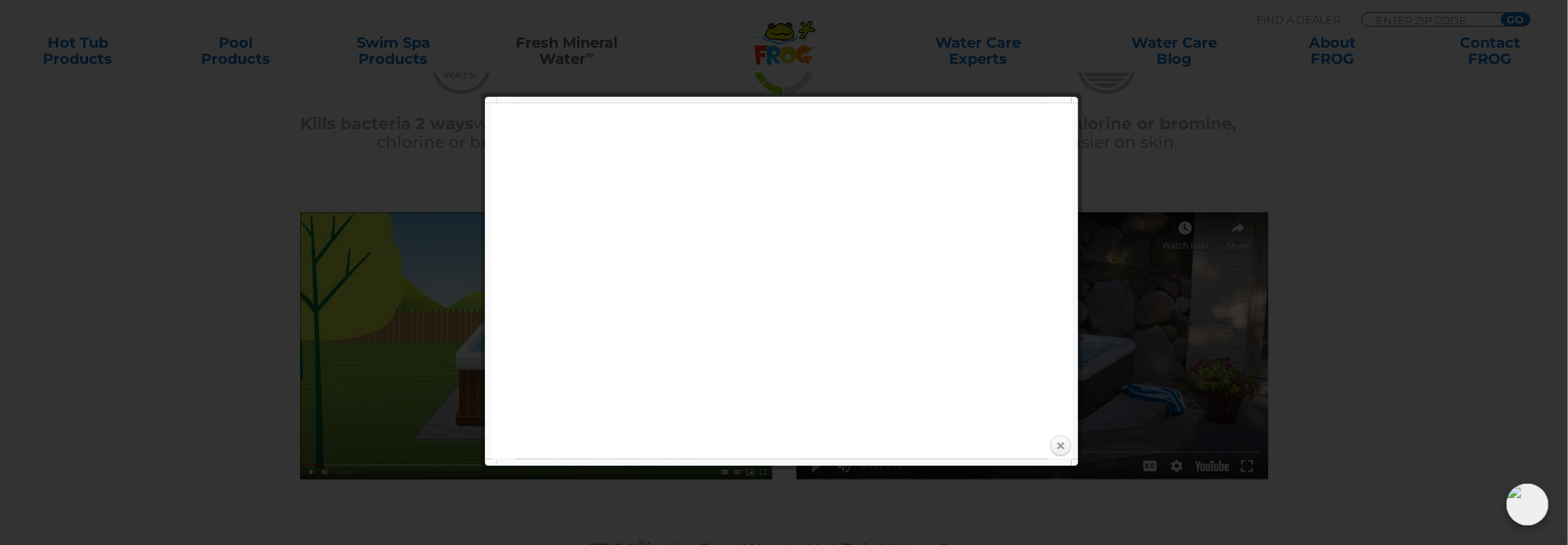
click at [1060, 447] on link "Close" at bounding box center [1060, 446] width 24 height 24
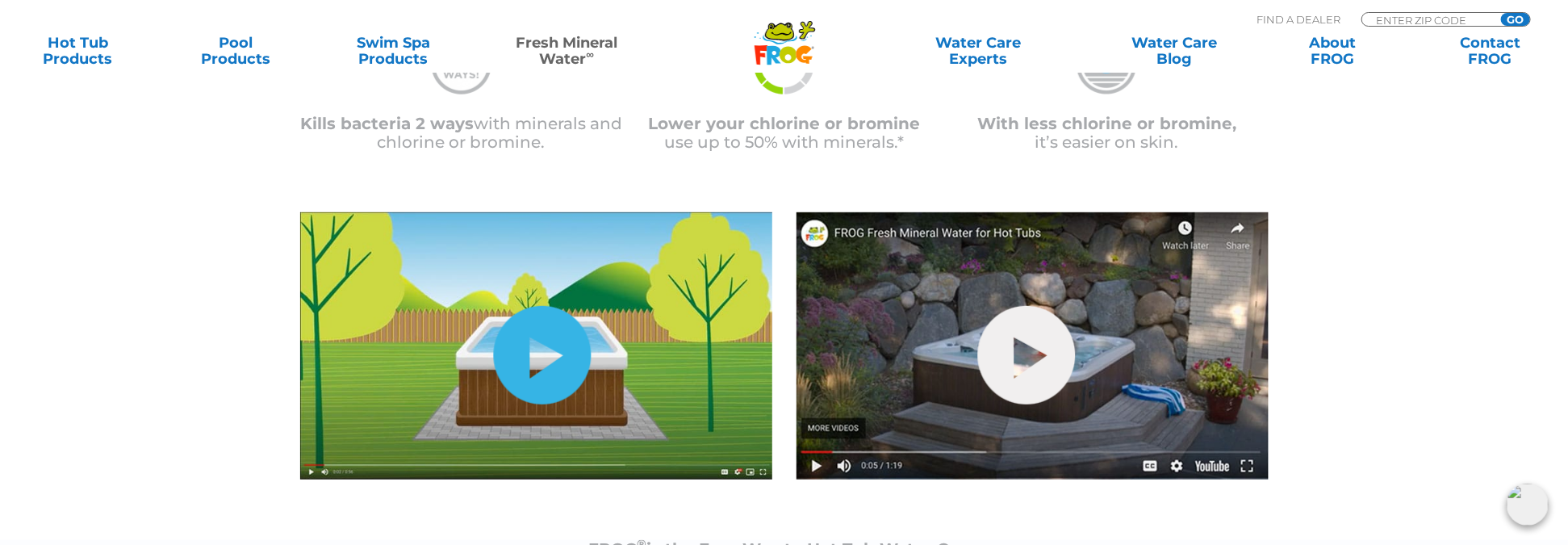
click at [547, 355] on link "hide-me" at bounding box center [542, 355] width 98 height 99
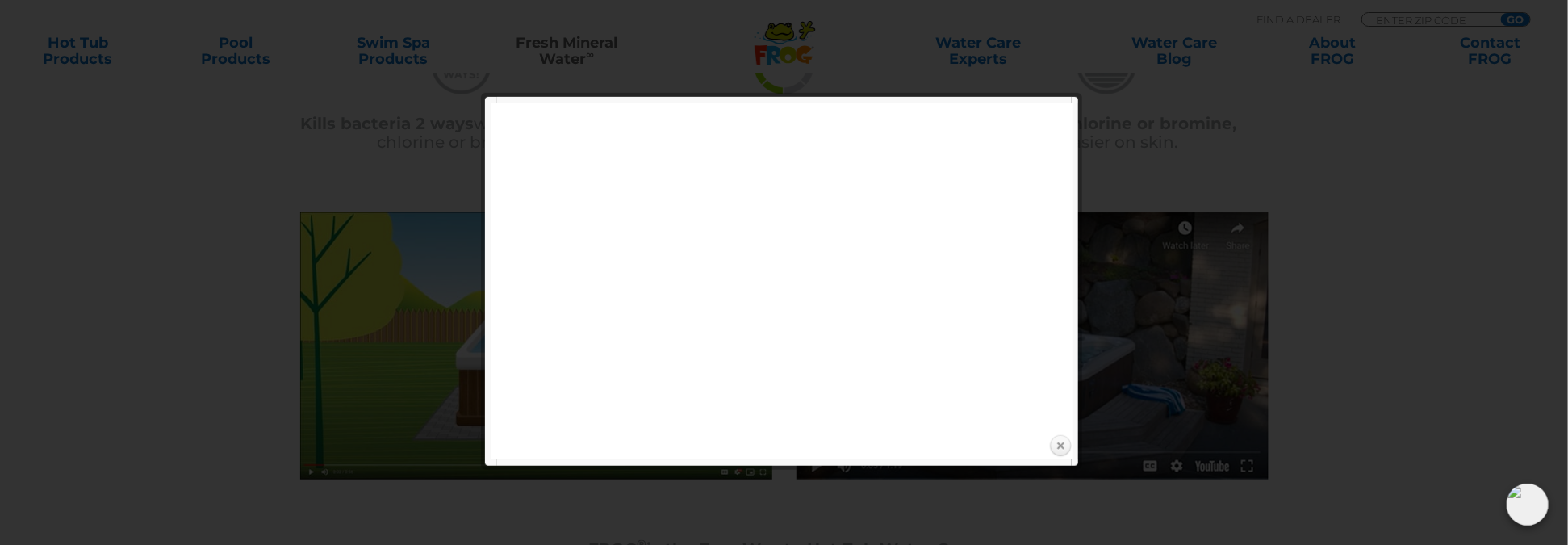
click at [1060, 442] on link "Close" at bounding box center [1060, 446] width 24 height 24
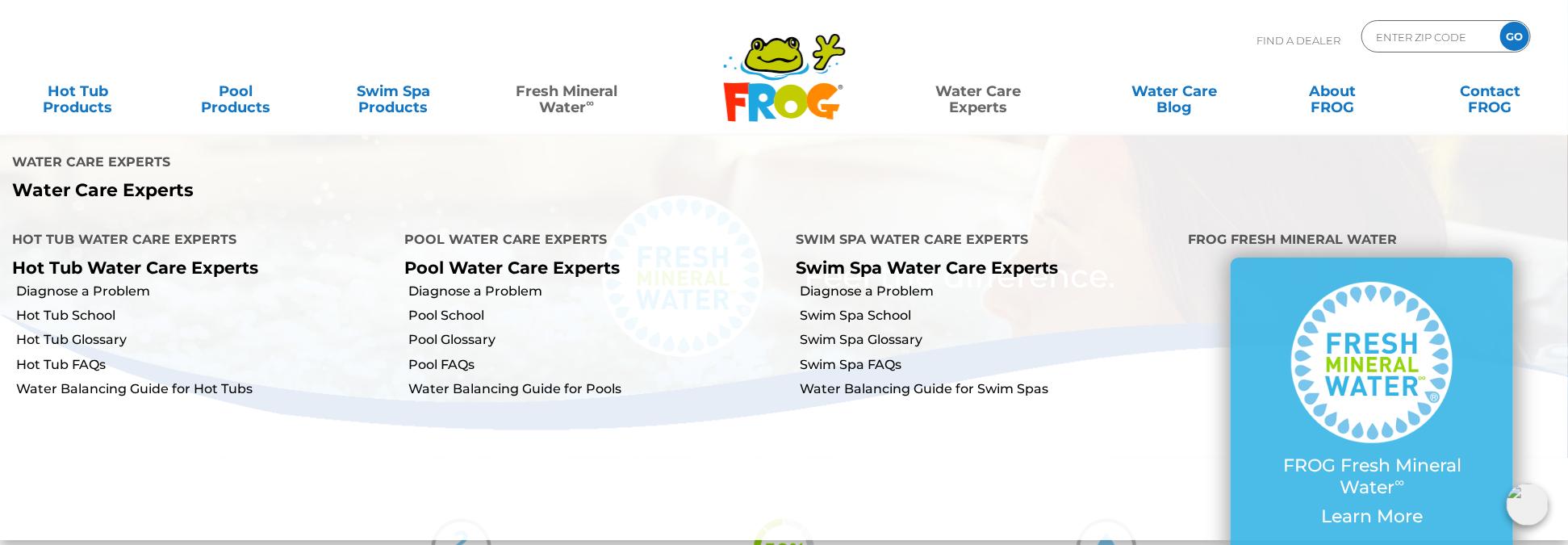
click at [981, 99] on link "Water Care Experts" at bounding box center [977, 91] width 199 height 32
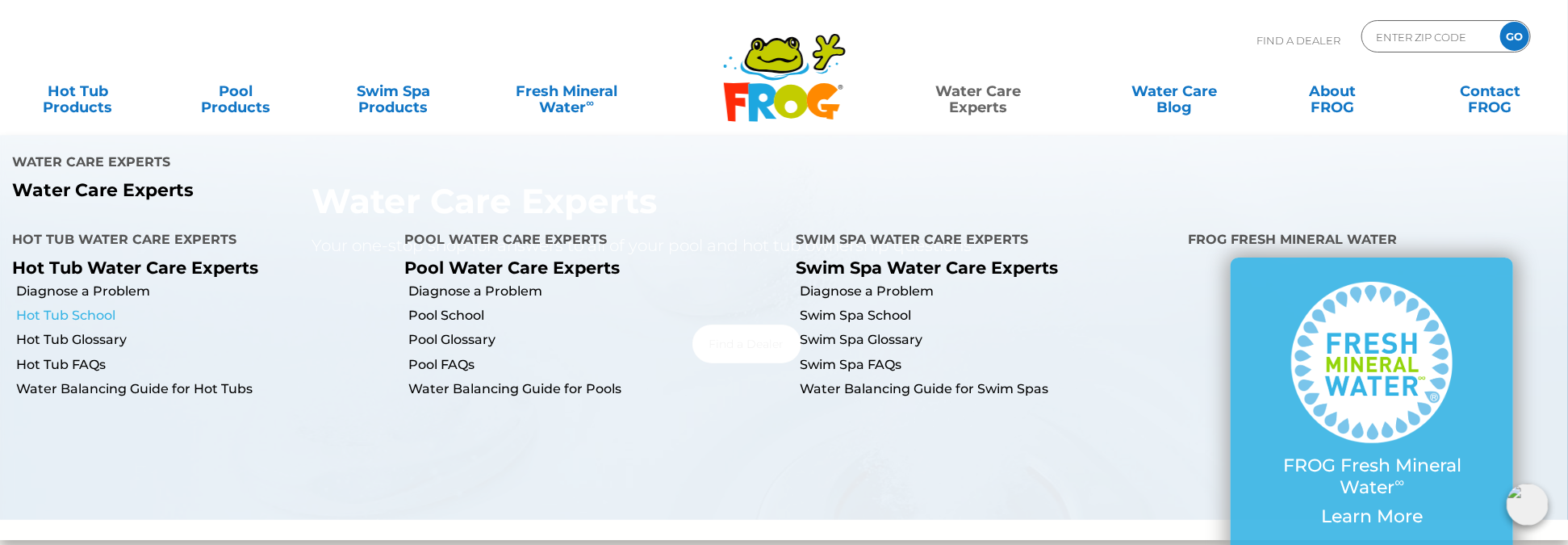
click at [101, 307] on link "Hot Tub School" at bounding box center [203, 316] width 376 height 18
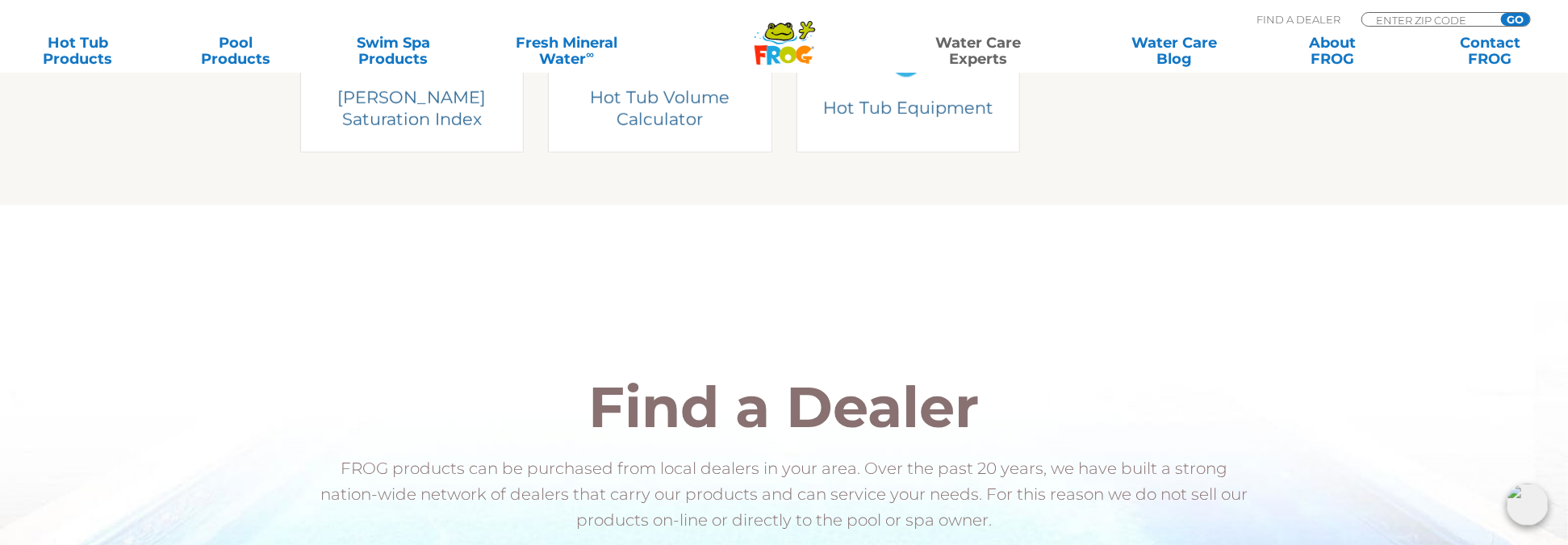
scroll to position [646, 0]
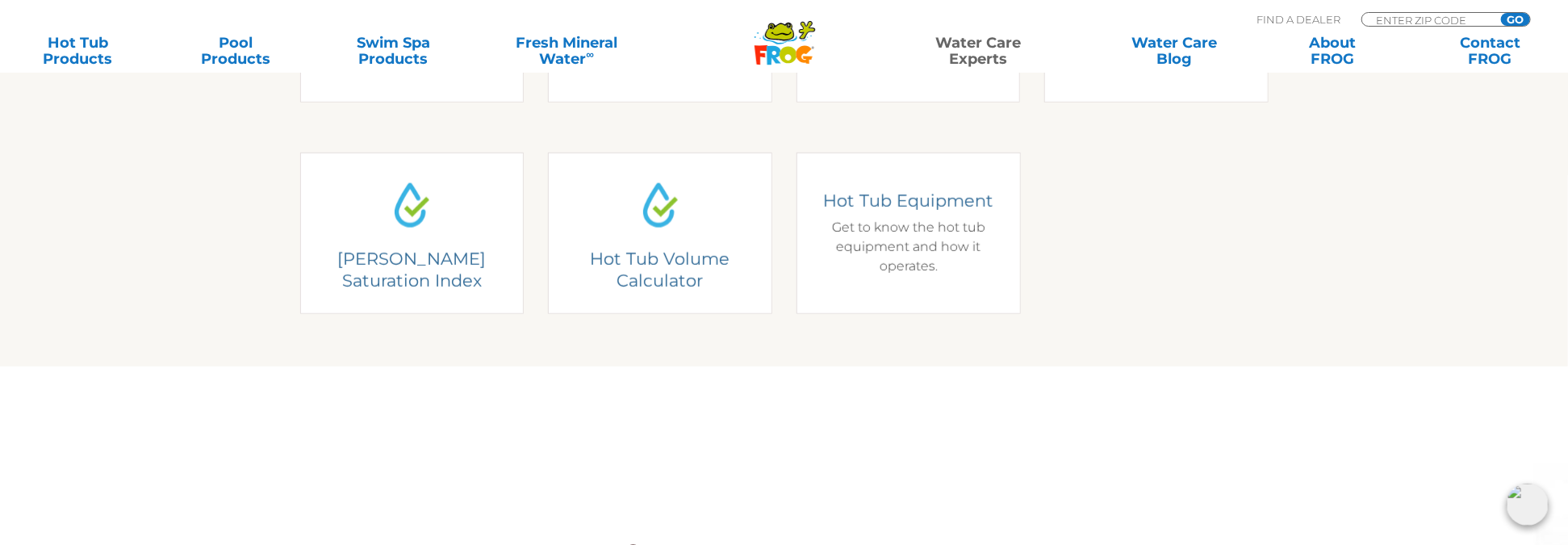
click at [895, 247] on div "Hot Tub Equipment Get to know the hot tub equipment and how it operates." at bounding box center [908, 232] width 200 height 87
